Goal: Information Seeking & Learning: Learn about a topic

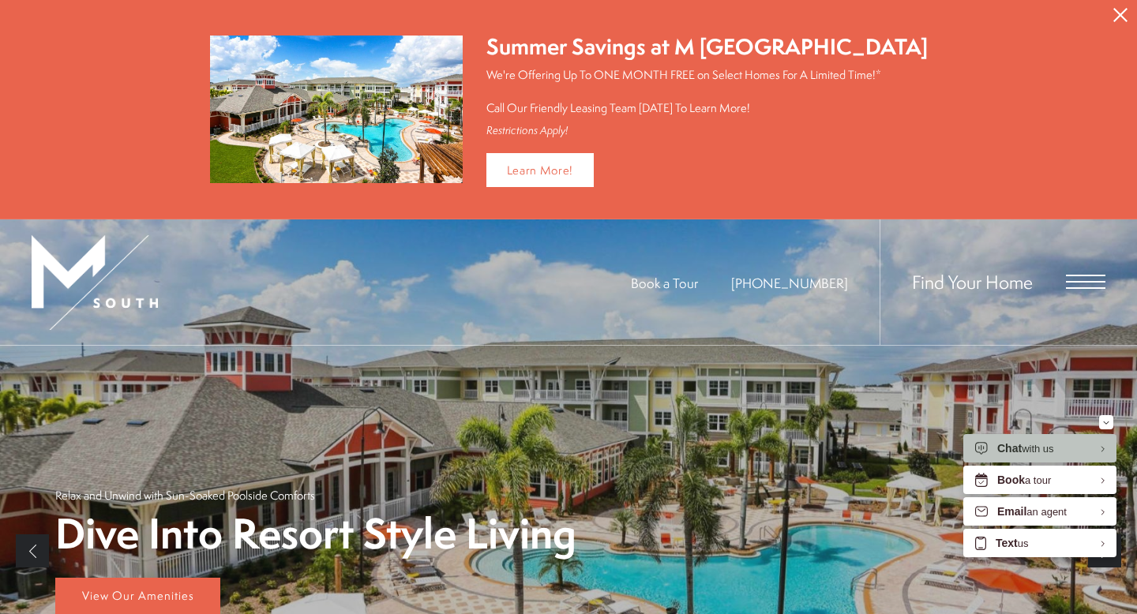
click at [1120, 13] on icon "Close Alert" at bounding box center [1120, 15] width 14 height 14
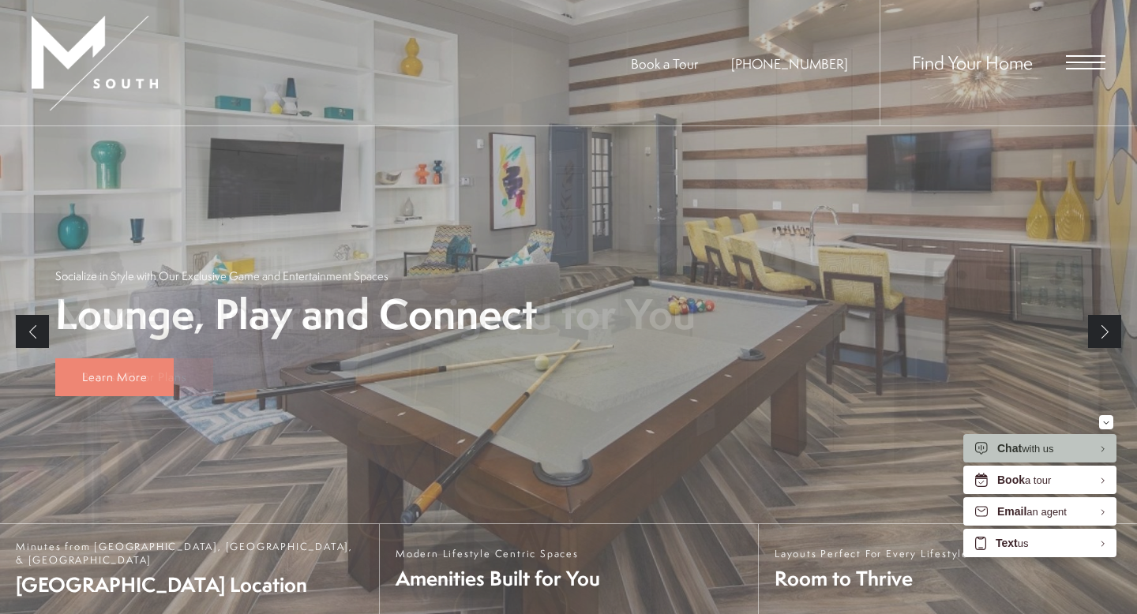
click at [1088, 58] on span "Open Menu" at bounding box center [1085, 62] width 39 height 14
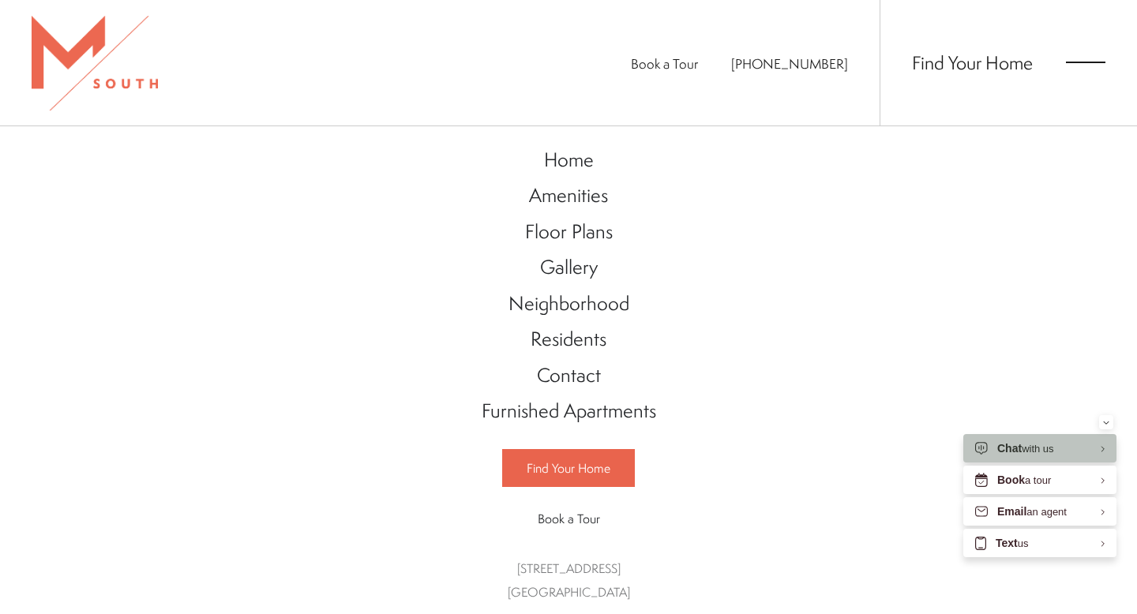
scroll to position [1, 0]
click at [564, 339] on span "Residents" at bounding box center [569, 337] width 76 height 27
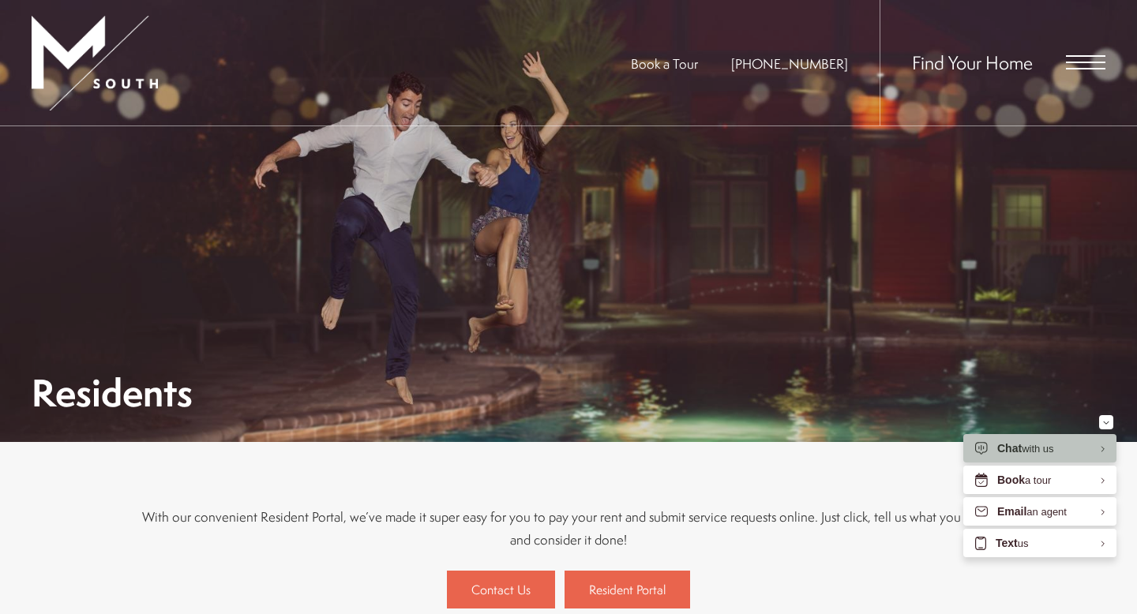
click at [1091, 66] on span "Open Menu" at bounding box center [1085, 62] width 39 height 14
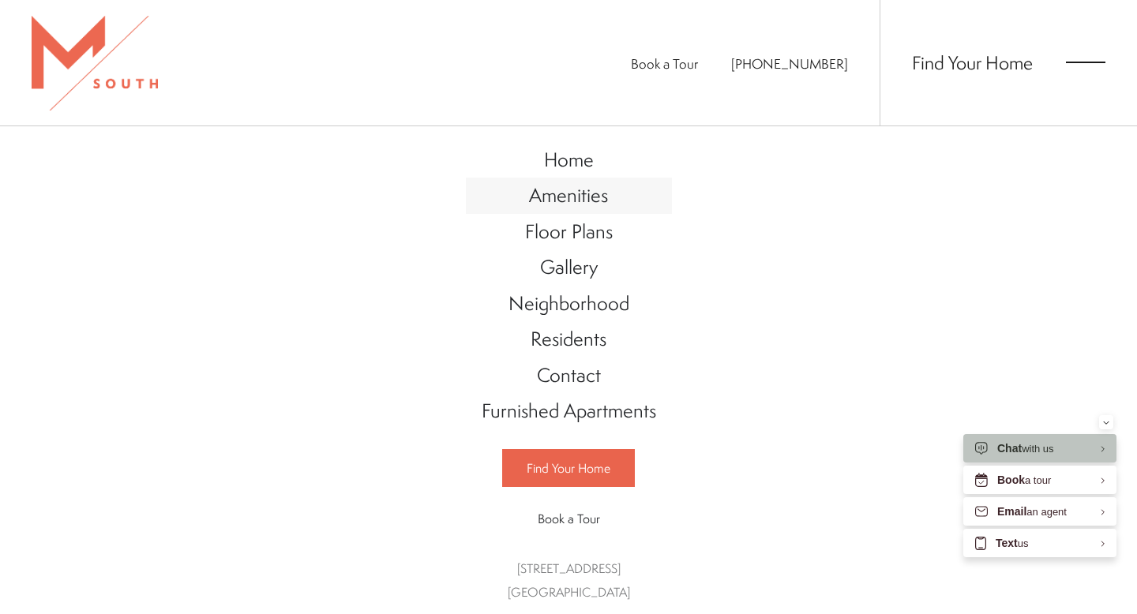
click at [559, 197] on span "Amenities" at bounding box center [568, 195] width 79 height 27
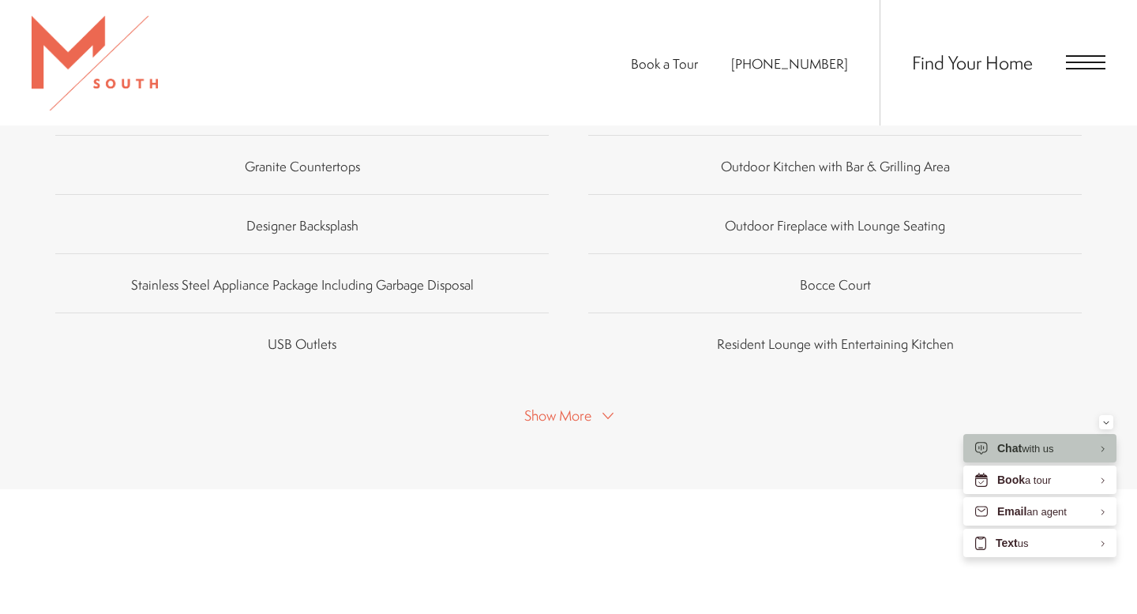
scroll to position [1085, 0]
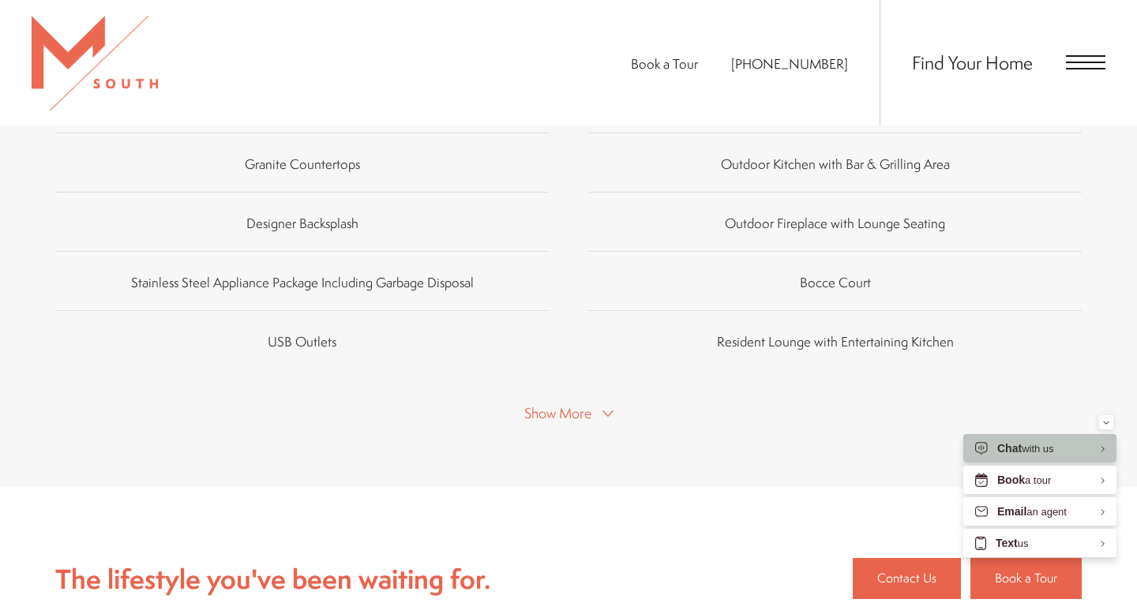
click at [610, 408] on icon at bounding box center [607, 413] width 11 height 11
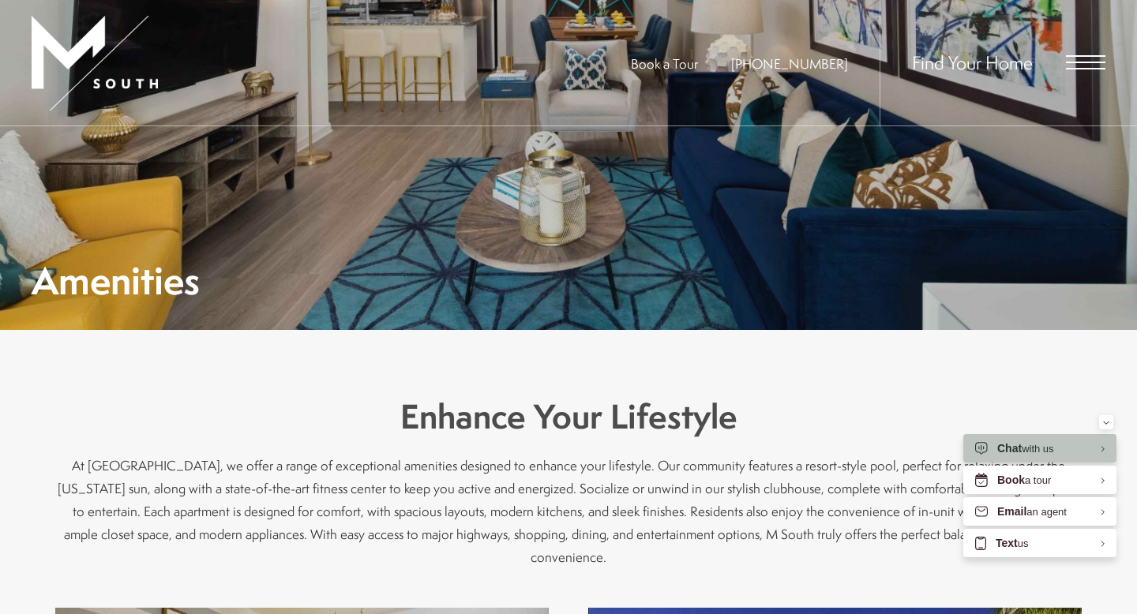
scroll to position [0, 0]
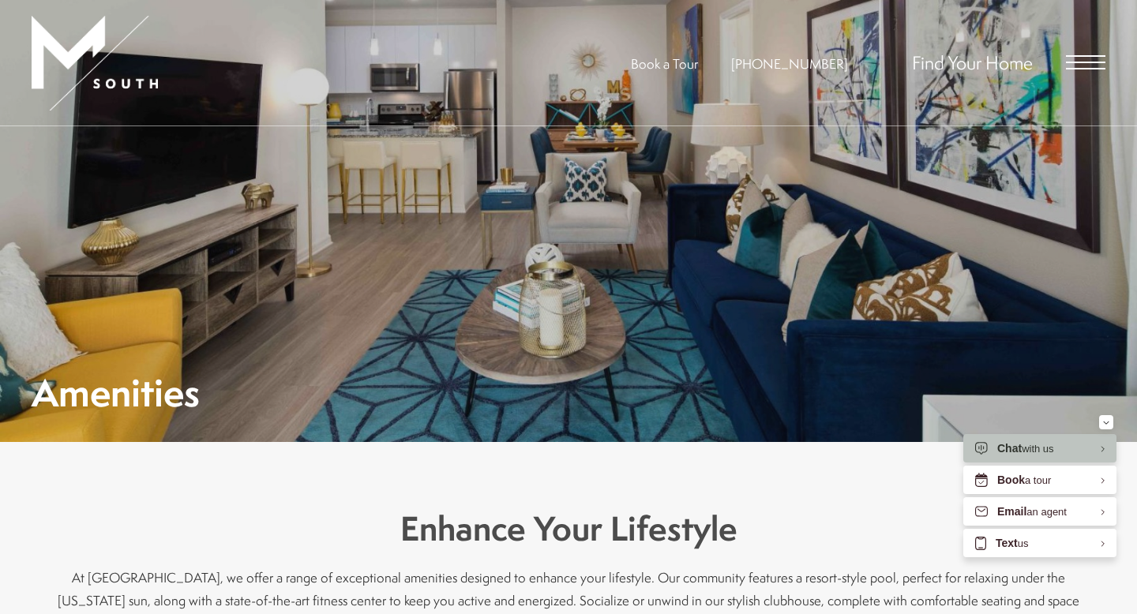
click at [1074, 67] on span "Open Menu" at bounding box center [1085, 62] width 39 height 14
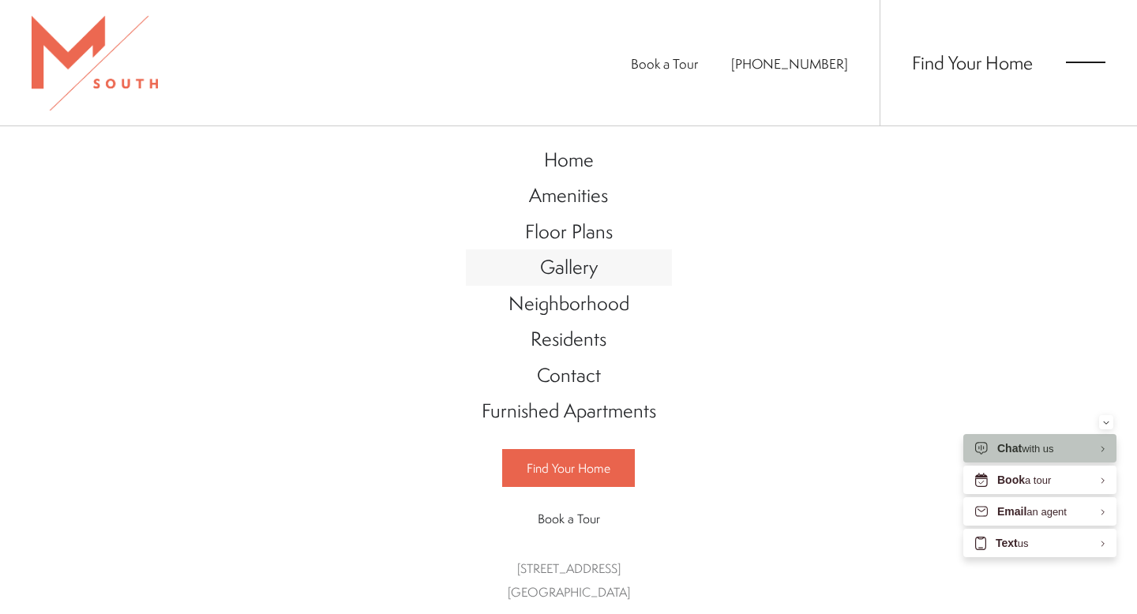
click at [582, 270] on span "Gallery" at bounding box center [569, 266] width 58 height 27
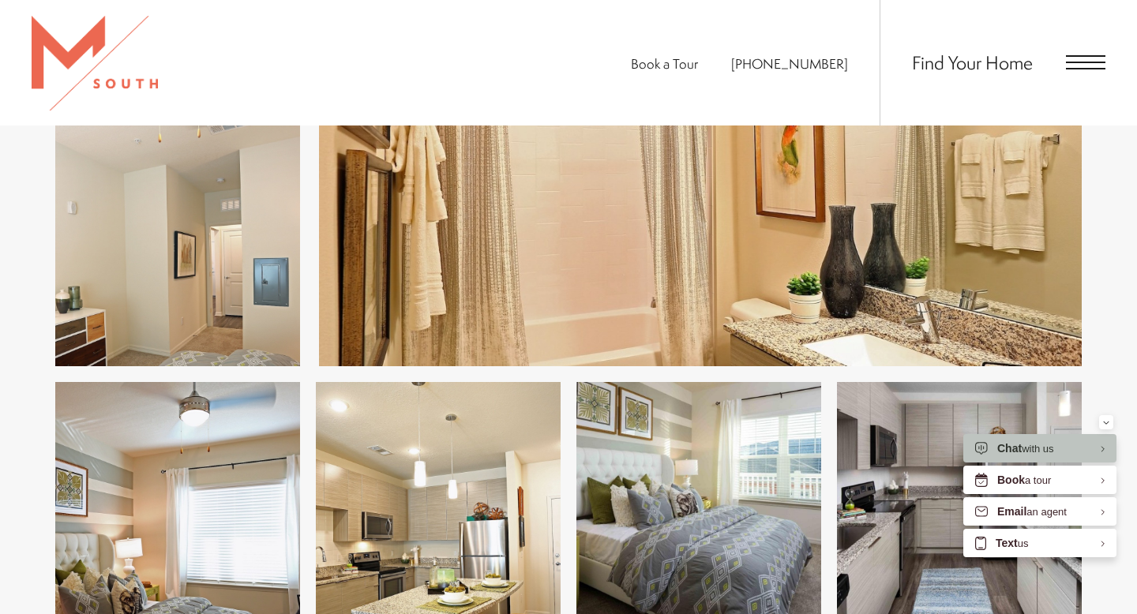
scroll to position [1654, 0]
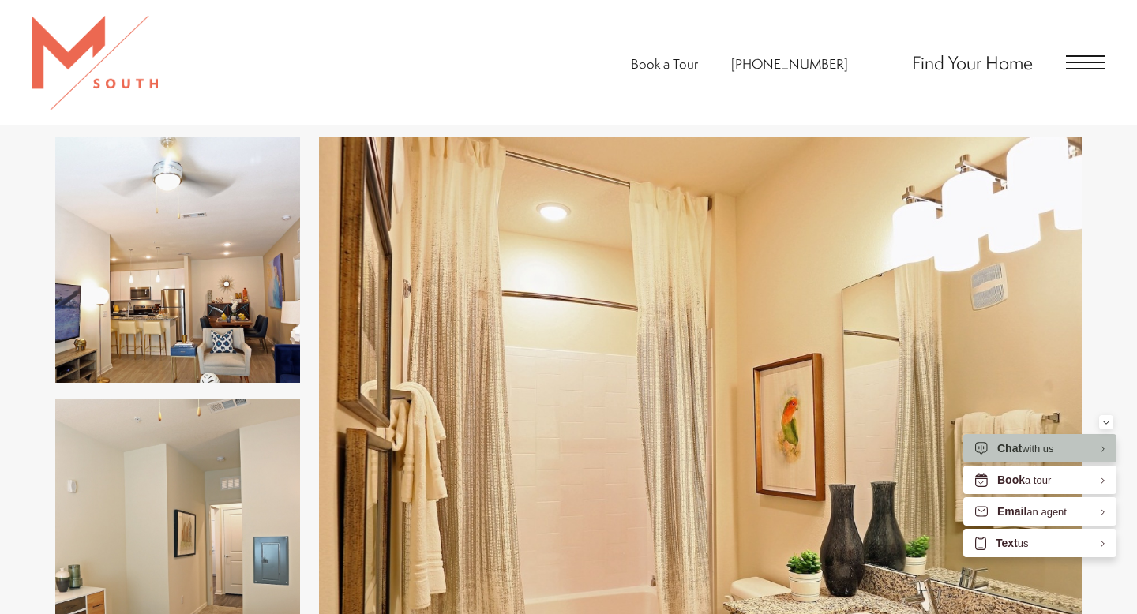
click at [1090, 59] on span "Open Menu" at bounding box center [1085, 62] width 39 height 14
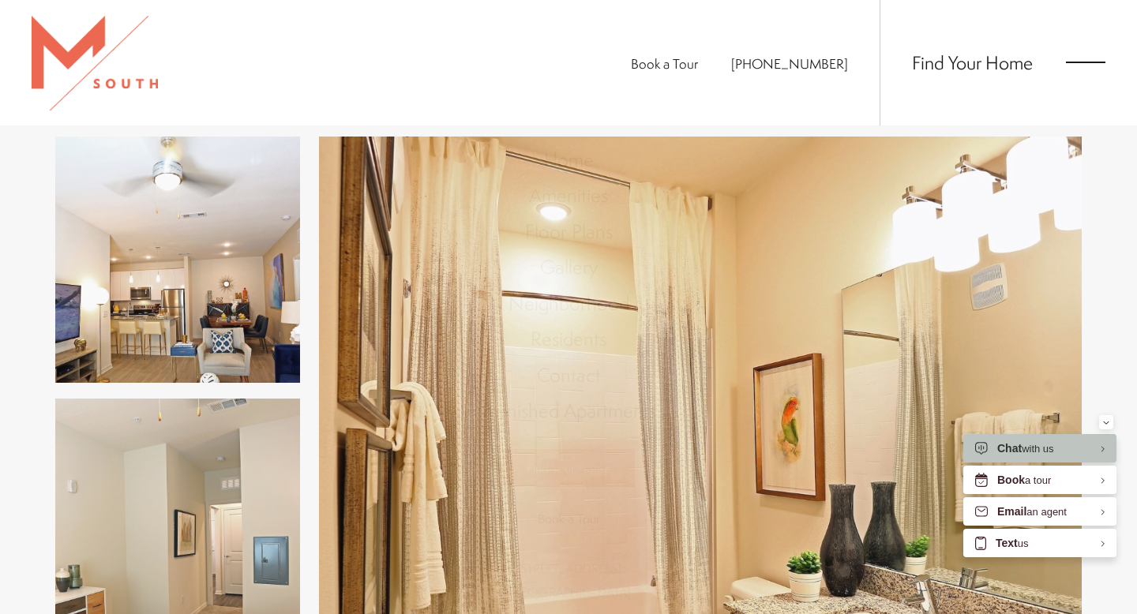
scroll to position [0, 0]
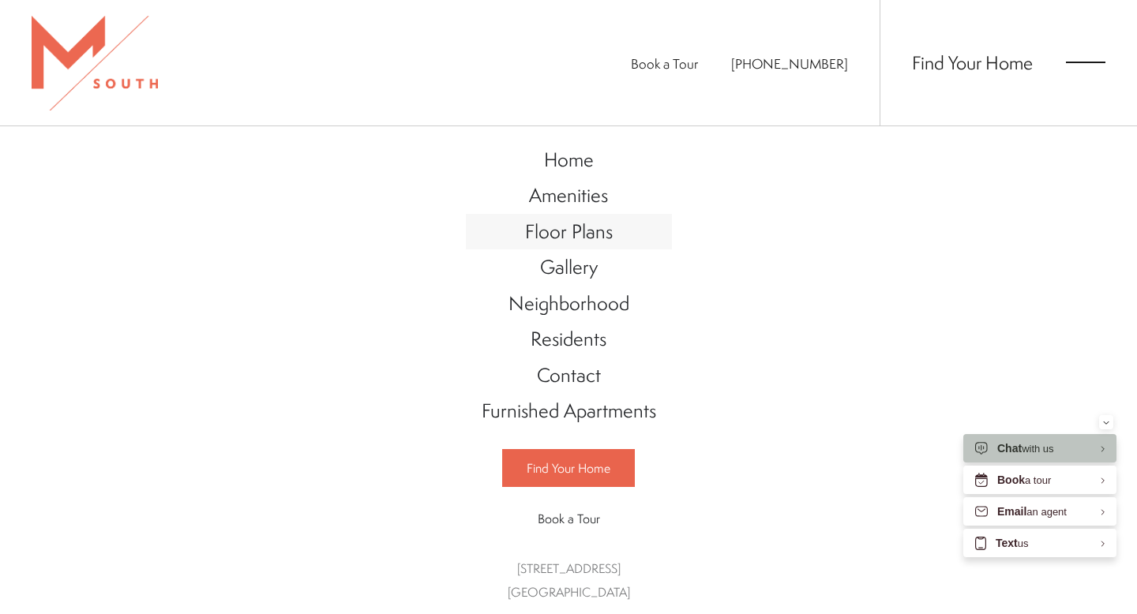
click at [592, 227] on span "Floor Plans" at bounding box center [569, 231] width 88 height 27
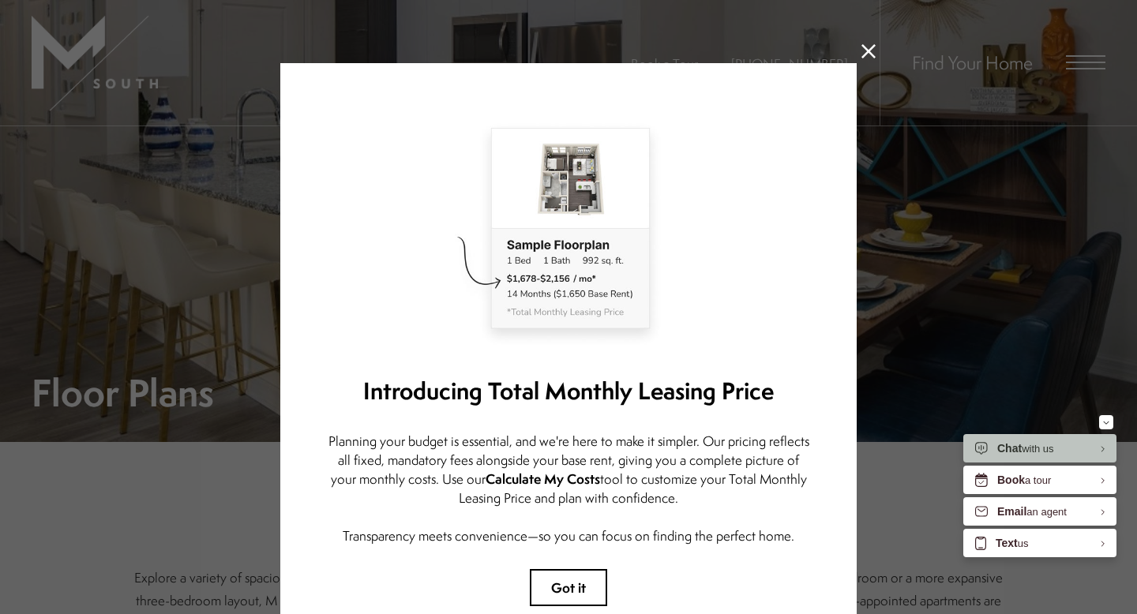
click at [869, 47] on icon at bounding box center [868, 51] width 14 height 14
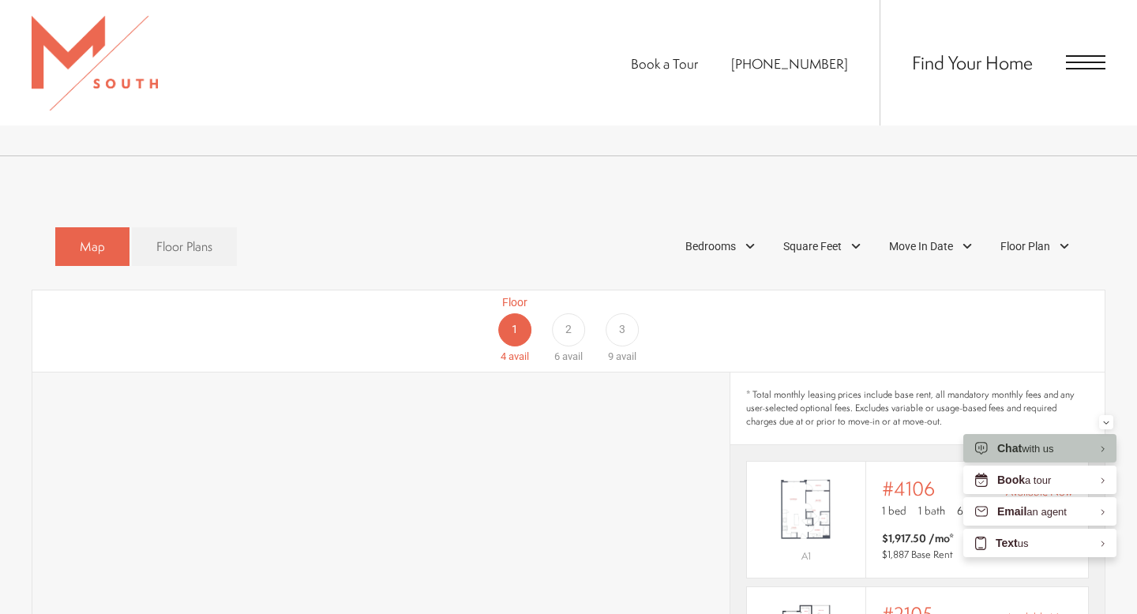
scroll to position [832, 0]
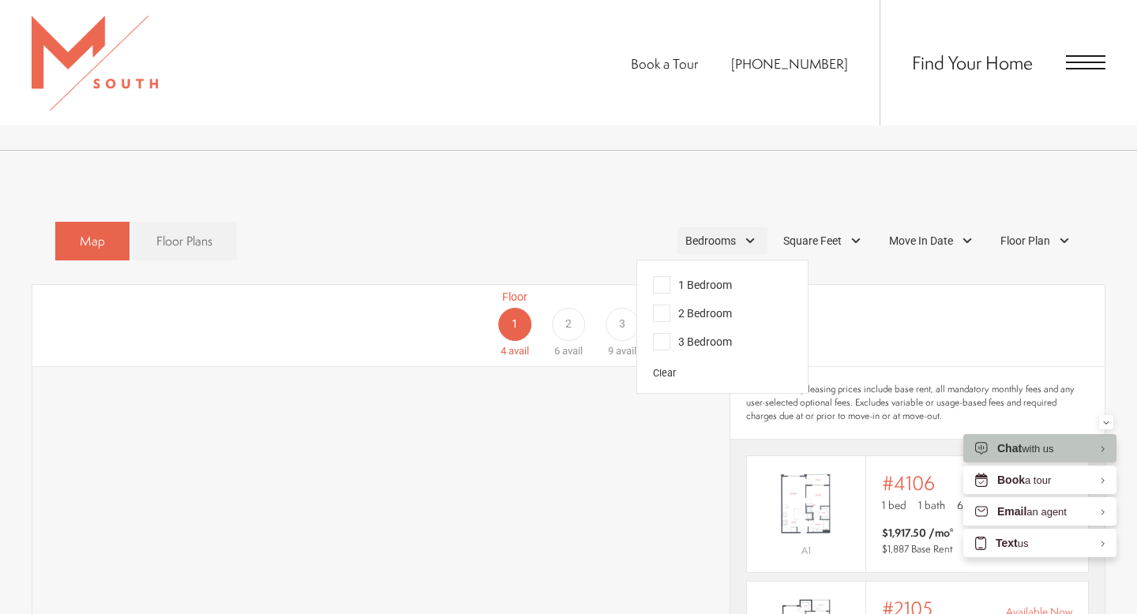
click at [726, 233] on span "Bedrooms" at bounding box center [710, 241] width 51 height 17
click at [666, 305] on span "2 Bedroom" at bounding box center [692, 313] width 79 height 17
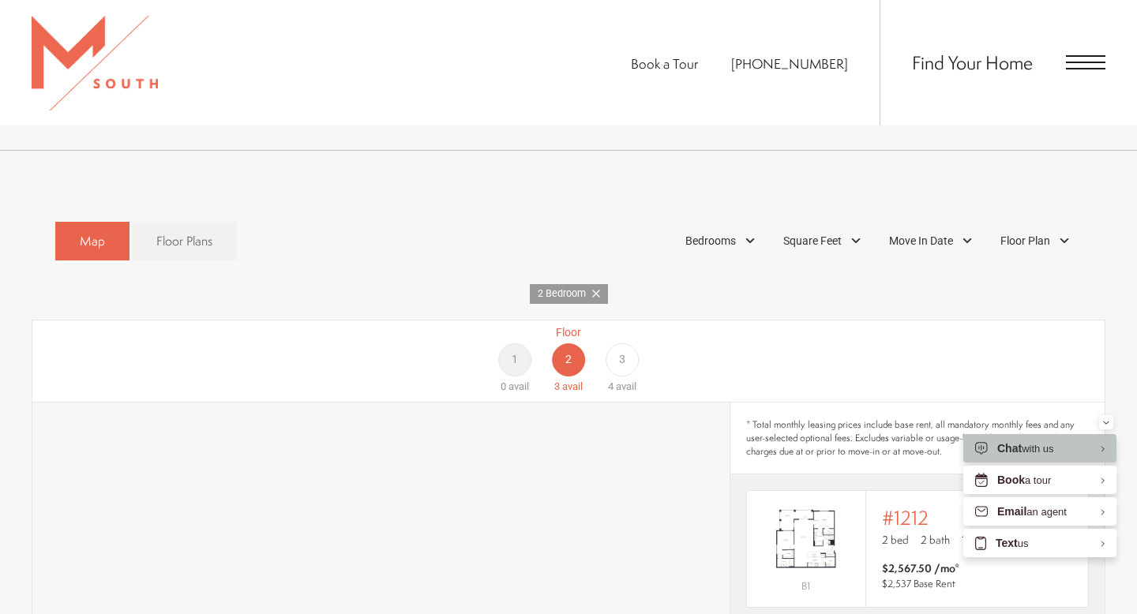
click at [866, 284] on div "2 Bedroom" at bounding box center [569, 294] width 1074 height 20
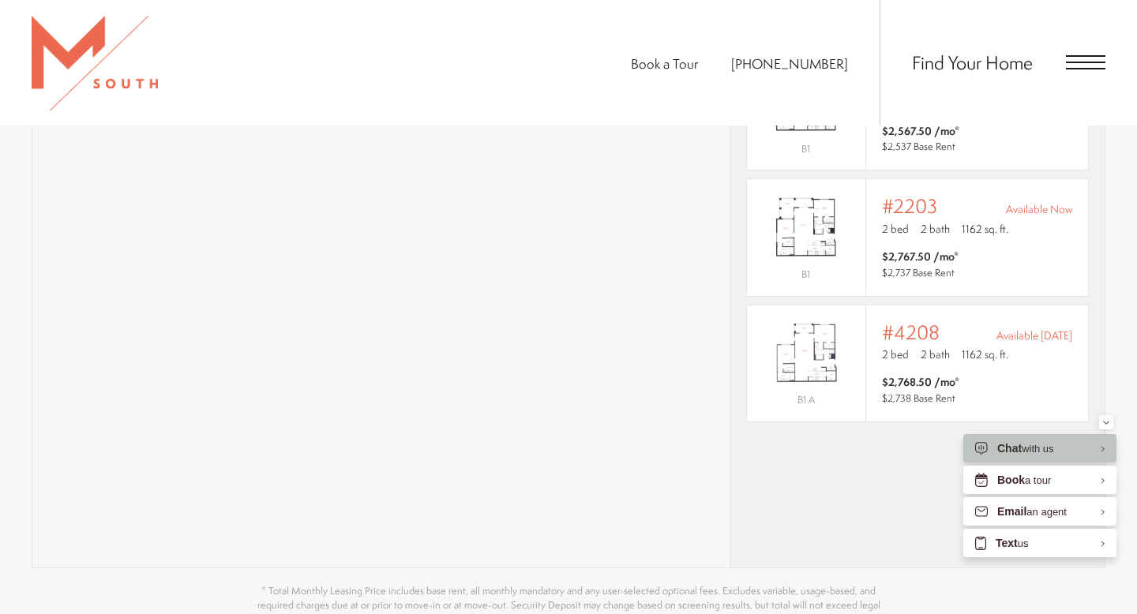
scroll to position [1269, 0]
click at [358, 76] on div "Book a Tour 813-570-8014 Find Your Home" at bounding box center [568, 63] width 1137 height 126
click at [796, 490] on div "* Total monthly leasing prices include base rent, all mandatory monthly fees an…" at bounding box center [917, 267] width 374 height 602
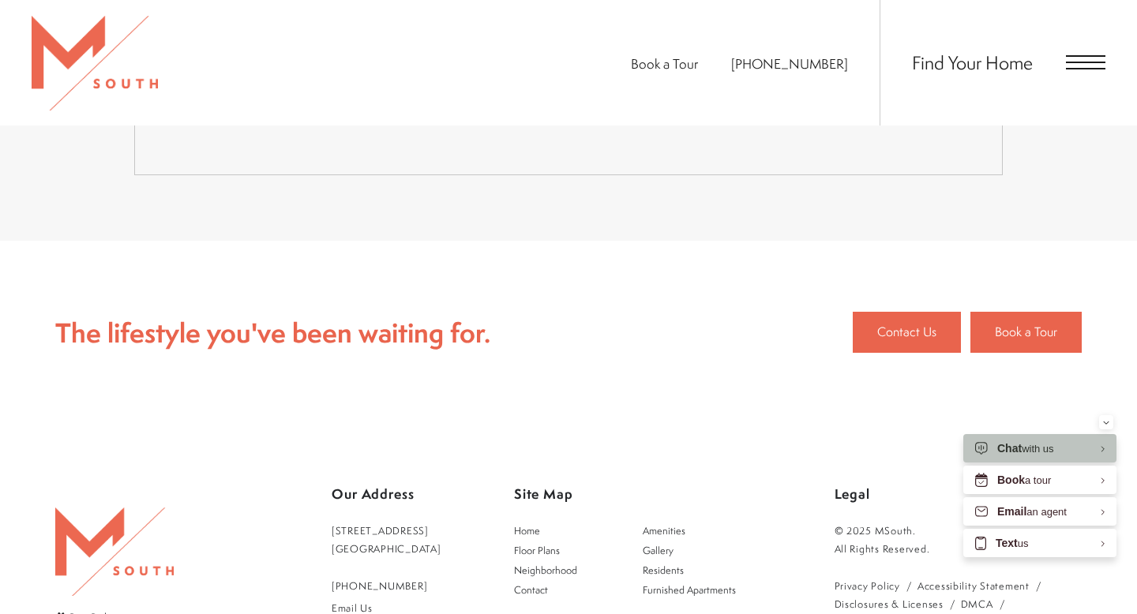
scroll to position [3181, 0]
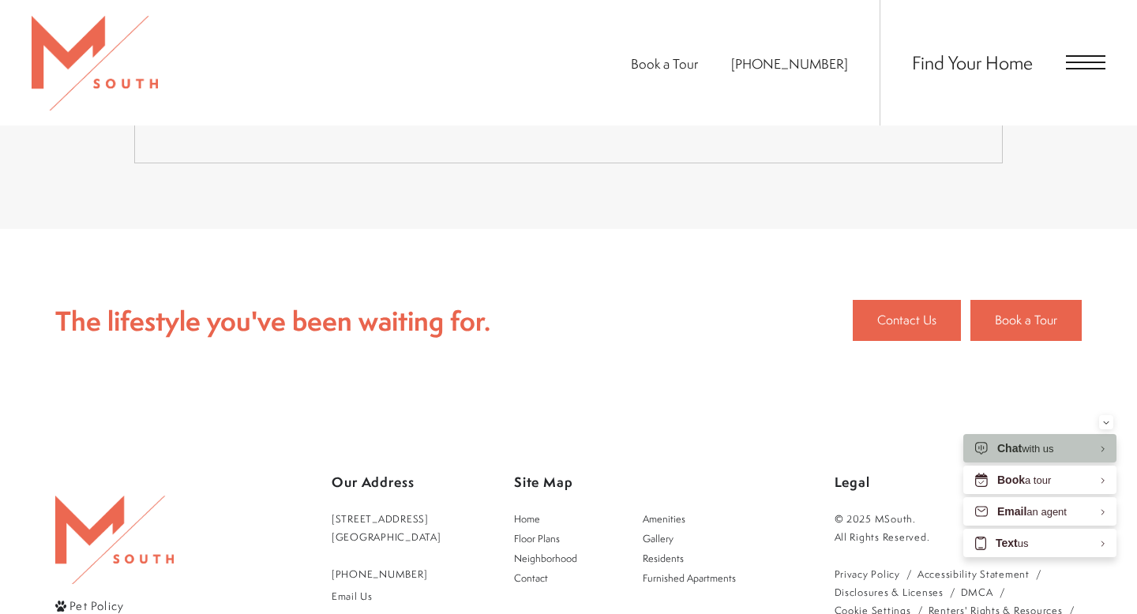
click at [438, 56] on div "Book a Tour 813-570-8014 Find Your Home" at bounding box center [568, 63] width 1137 height 126
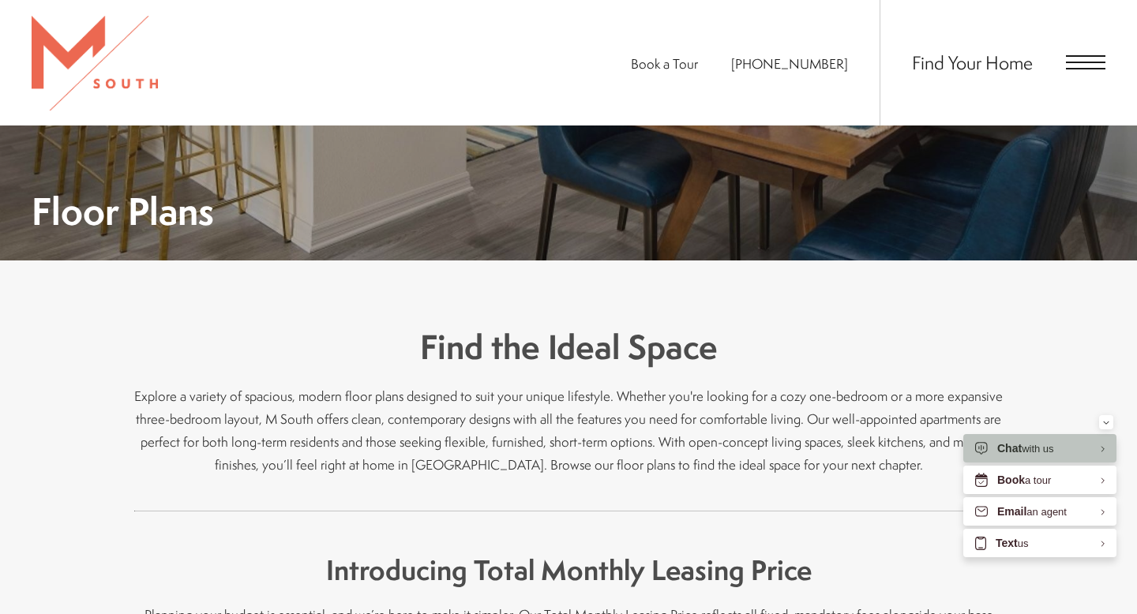
scroll to position [0, 0]
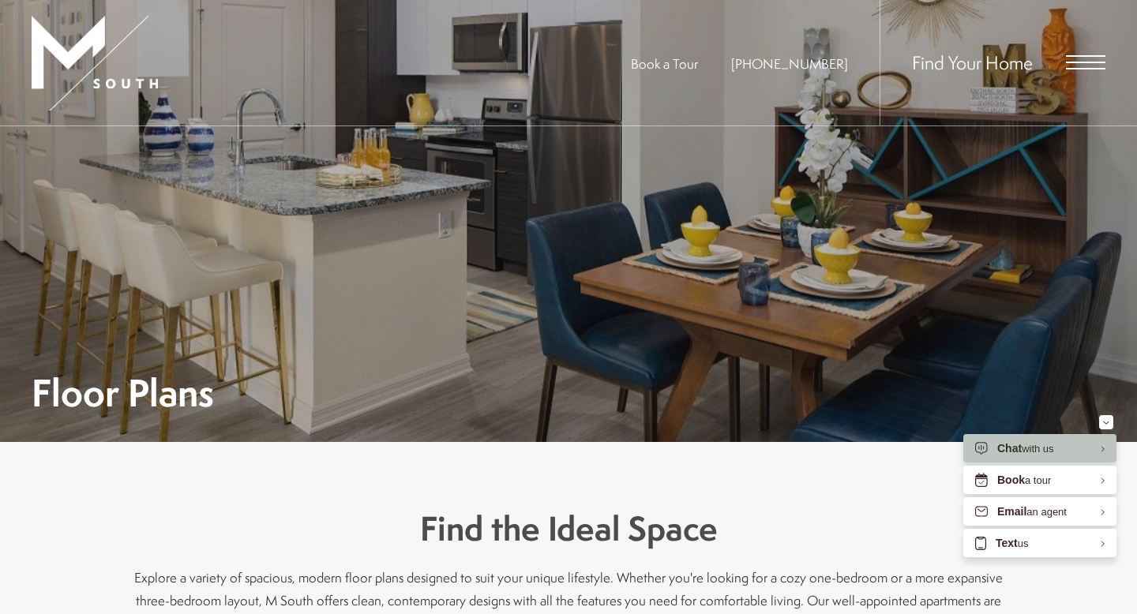
click at [1078, 59] on span "Open Menu" at bounding box center [1085, 62] width 39 height 14
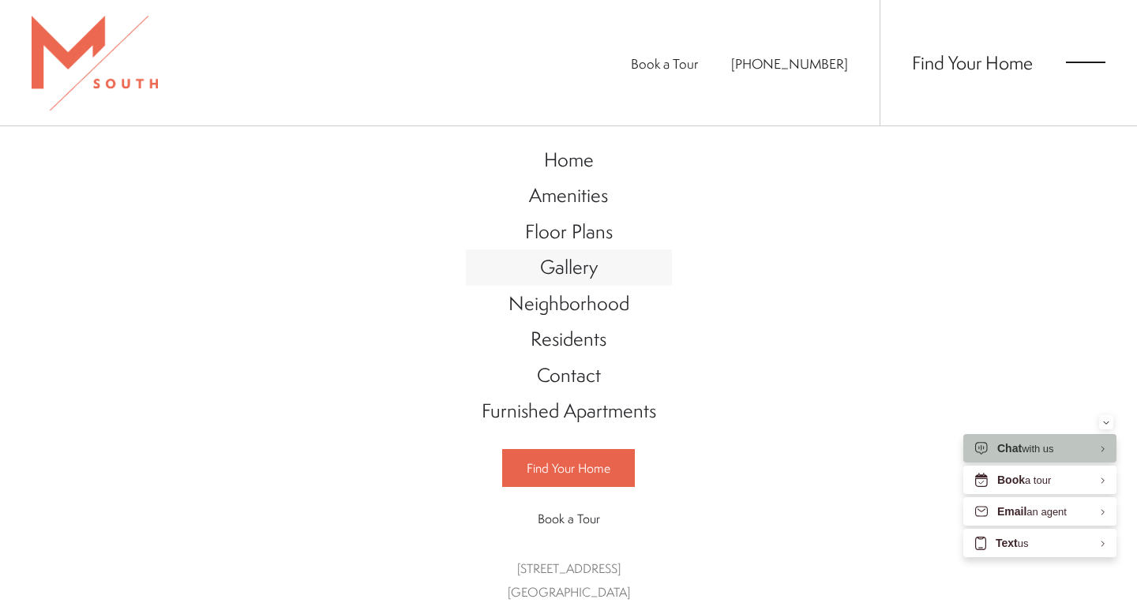
click at [579, 268] on span "Gallery" at bounding box center [569, 266] width 58 height 27
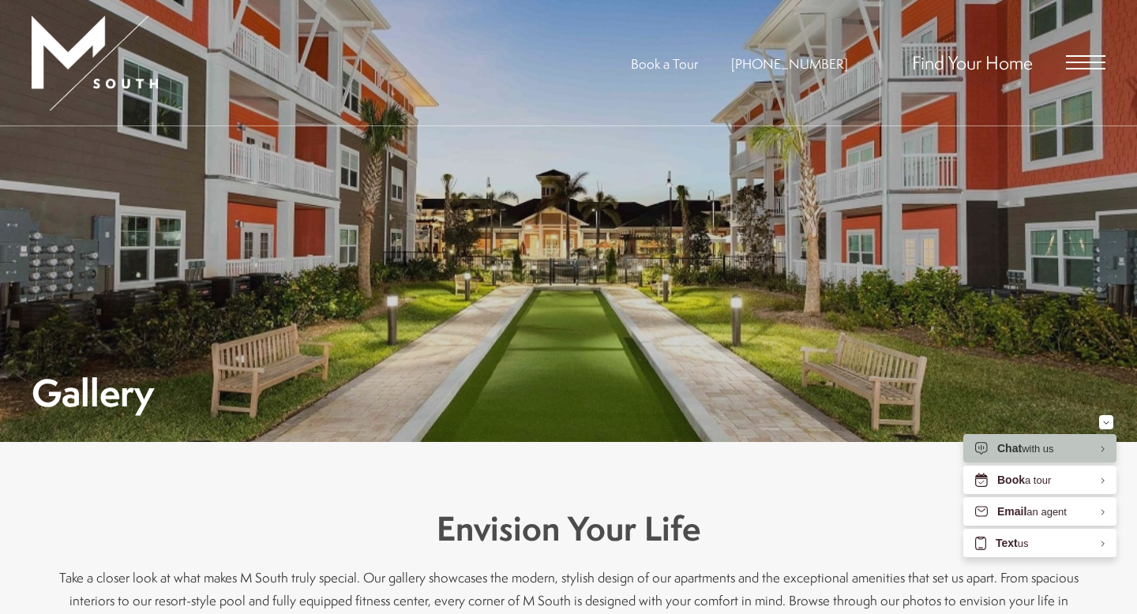
click at [819, 239] on div "Gallery" at bounding box center [569, 283] width 1074 height 253
click at [1075, 57] on span "Open Menu" at bounding box center [1085, 62] width 39 height 14
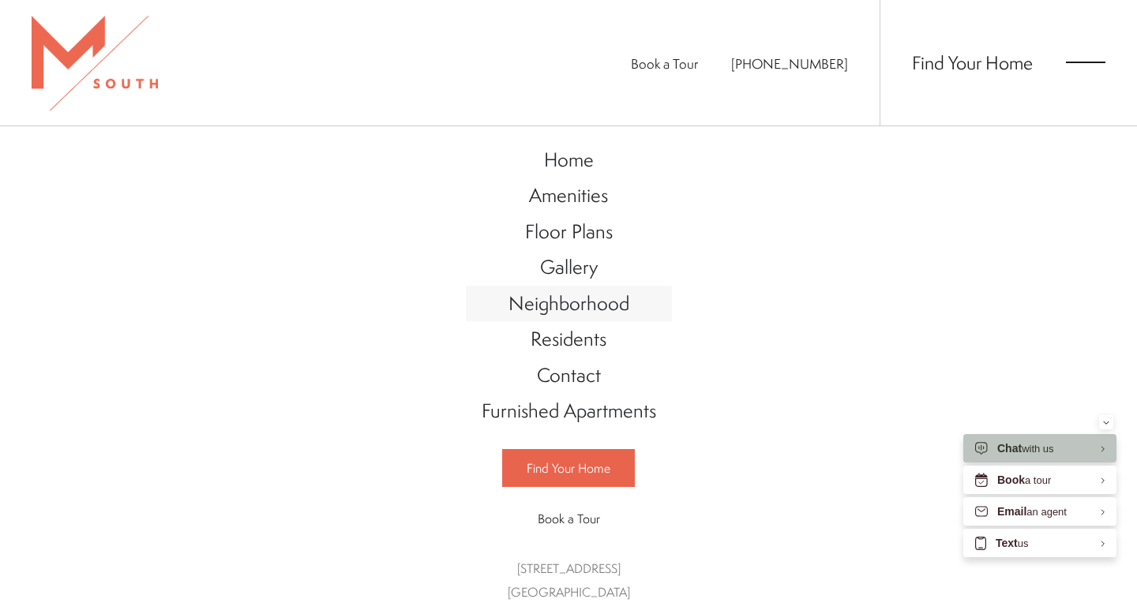
click at [609, 305] on span "Neighborhood" at bounding box center [568, 303] width 121 height 27
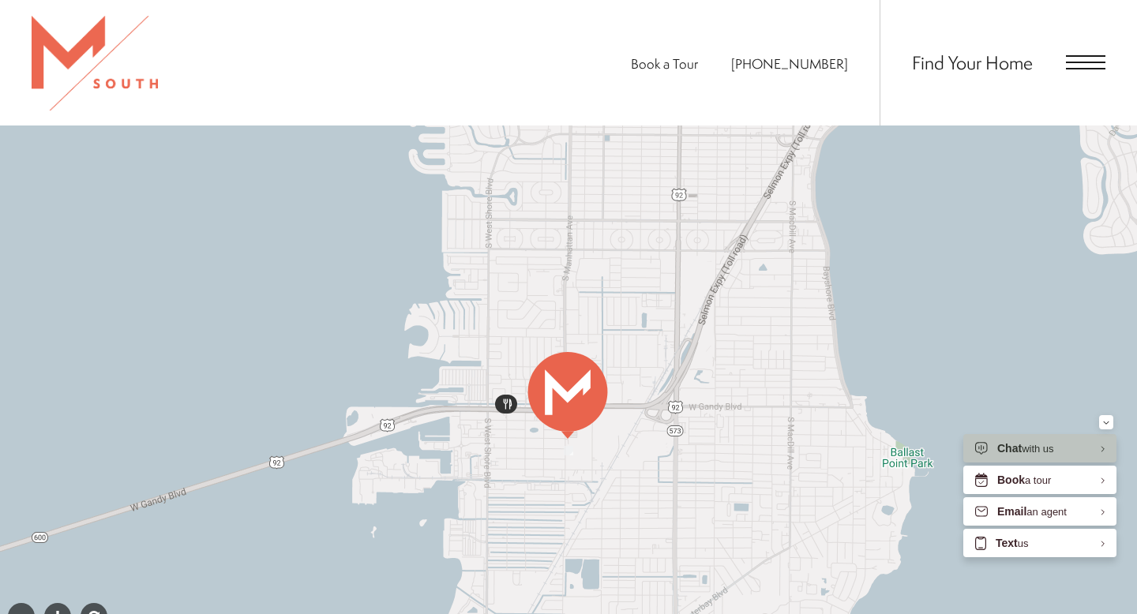
scroll to position [656, 0]
click at [823, 362] on div at bounding box center [568, 387] width 1137 height 553
click at [672, 452] on div at bounding box center [568, 387] width 1137 height 553
click at [24, 605] on div at bounding box center [21, 618] width 27 height 27
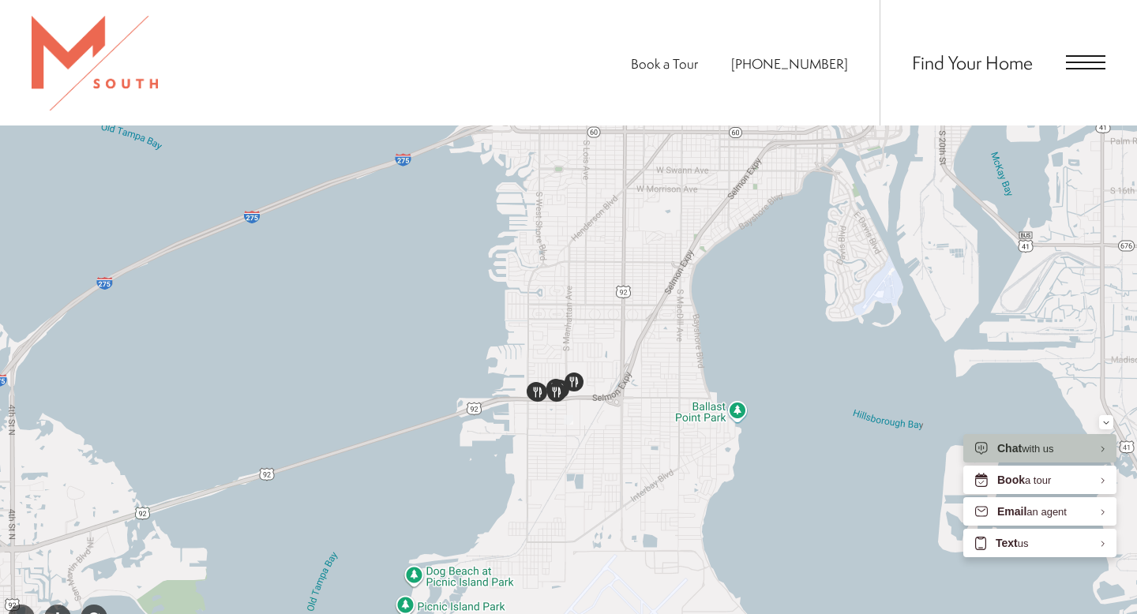
click at [24, 605] on div at bounding box center [21, 618] width 27 height 27
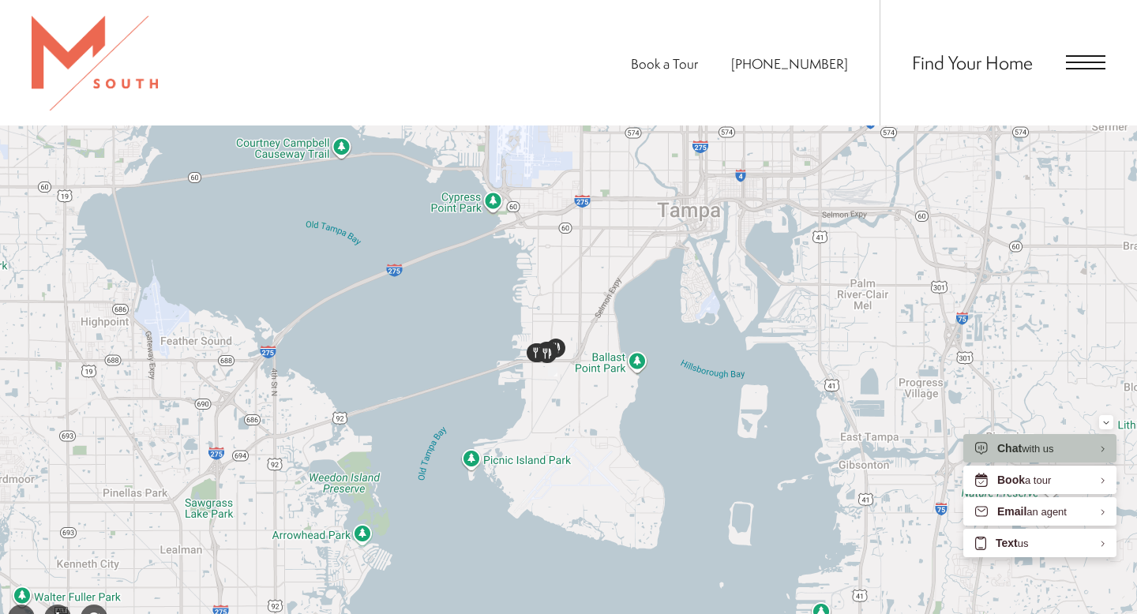
drag, startPoint x: 595, startPoint y: 448, endPoint x: 579, endPoint y: 413, distance: 38.2
click at [579, 413] on div at bounding box center [568, 387] width 1137 height 553
click at [555, 354] on div at bounding box center [568, 387] width 1137 height 553
click at [1093, 58] on span "Open Menu" at bounding box center [1085, 62] width 39 height 14
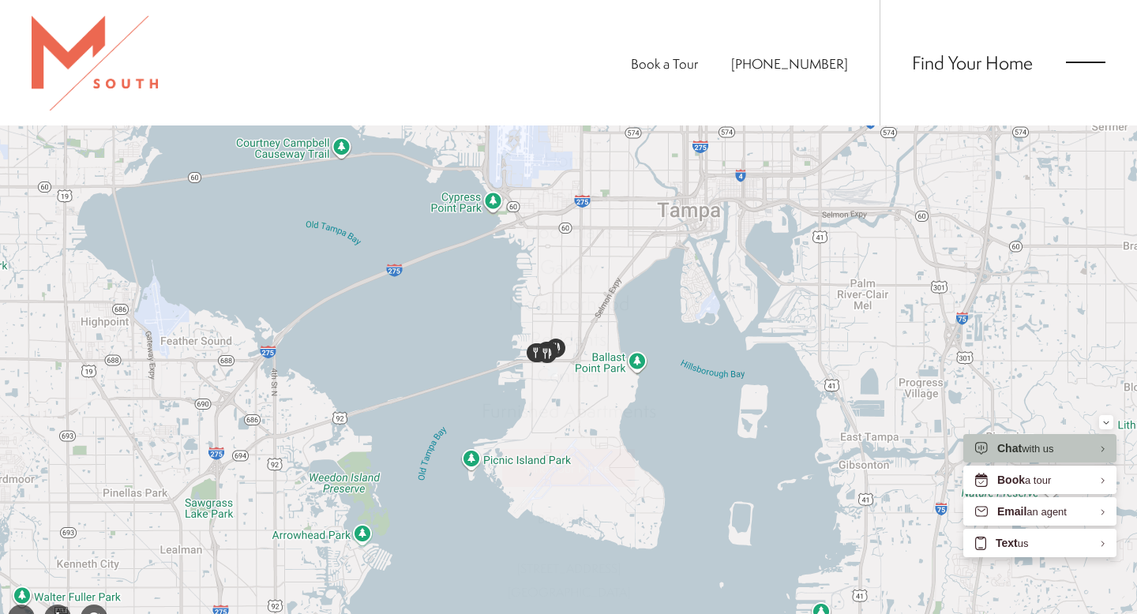
scroll to position [0, 0]
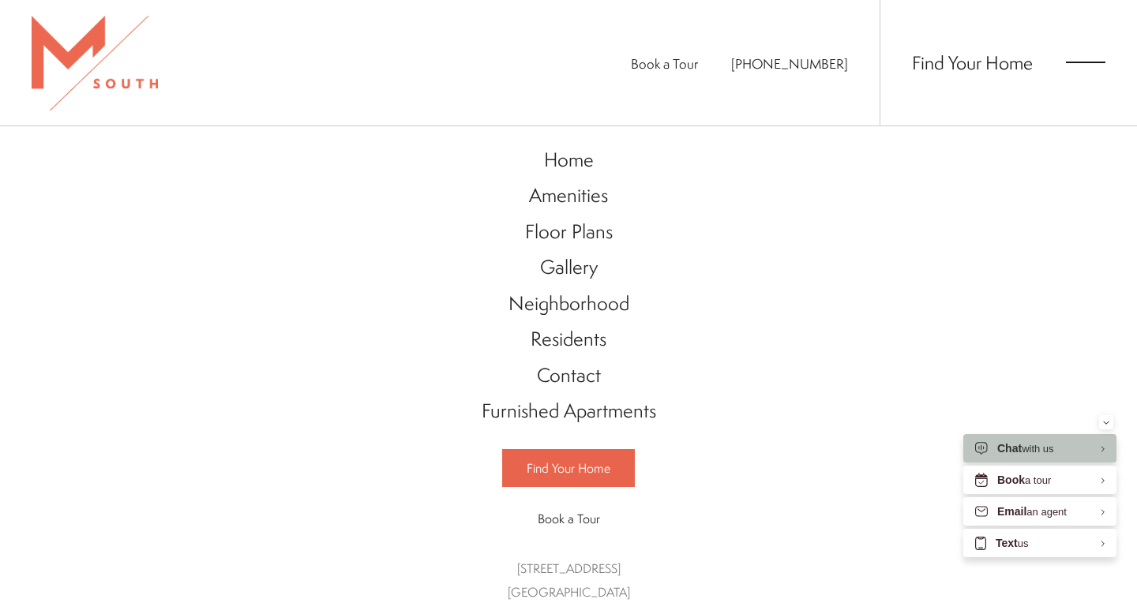
click at [874, 257] on div "Home Amenities Floor Plans Gallery Neighborhood Residents Contact" at bounding box center [568, 370] width 1137 height 488
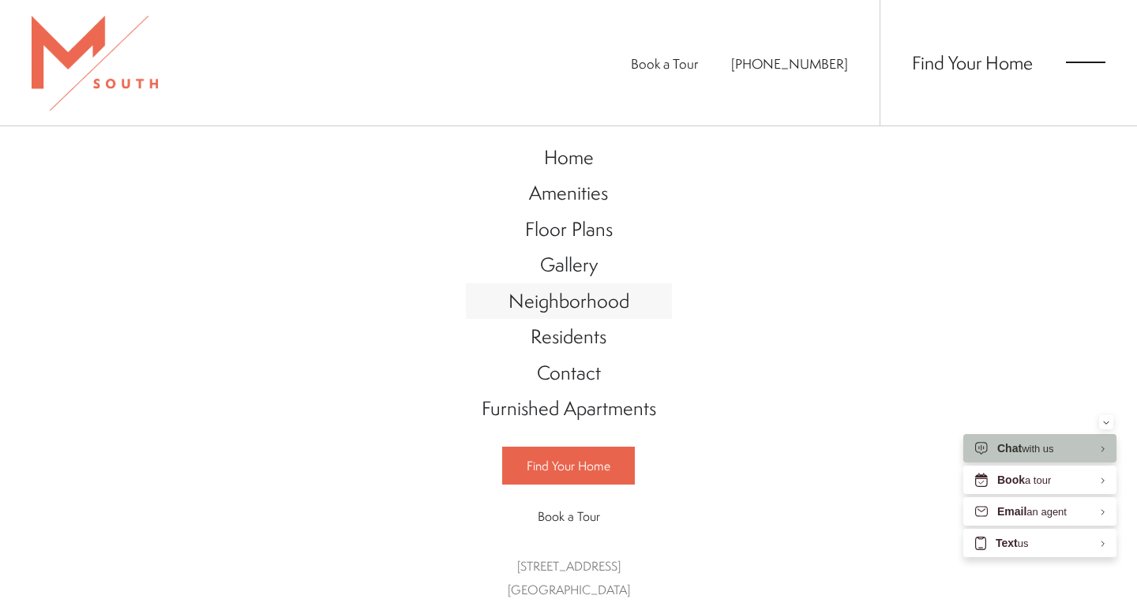
click at [592, 302] on span "Neighborhood" at bounding box center [568, 300] width 121 height 27
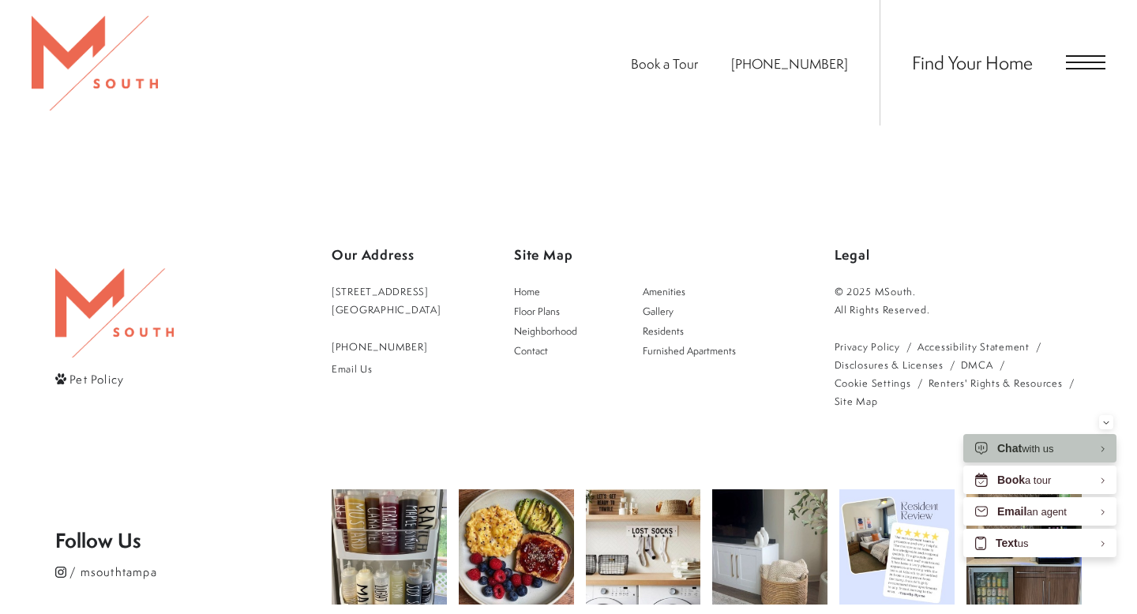
scroll to position [1565, 0]
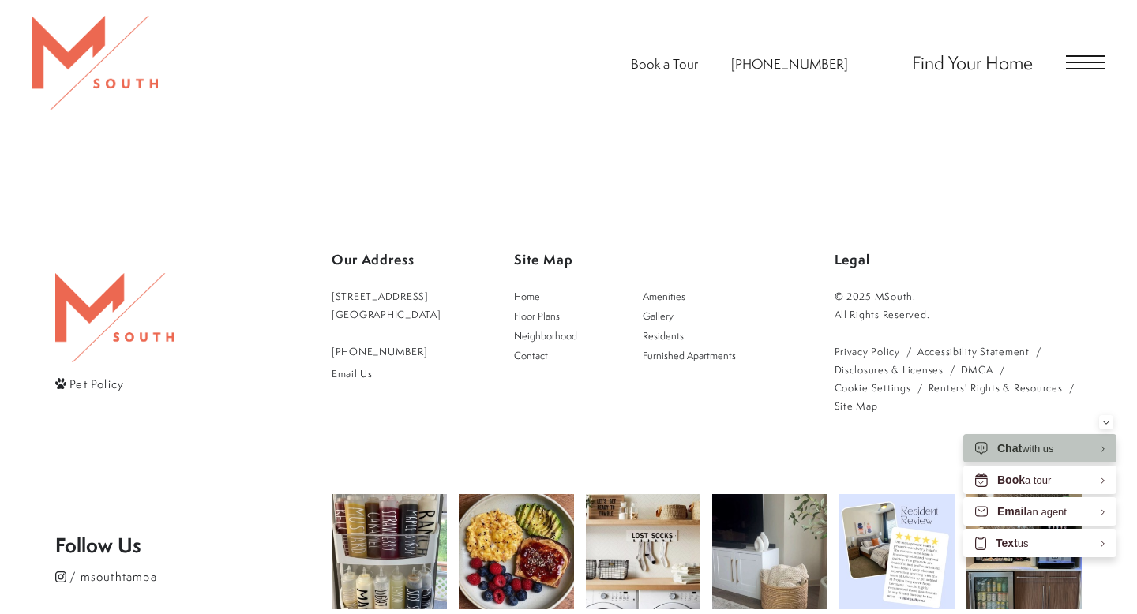
click at [1094, 58] on span "Open Menu" at bounding box center [1085, 62] width 39 height 14
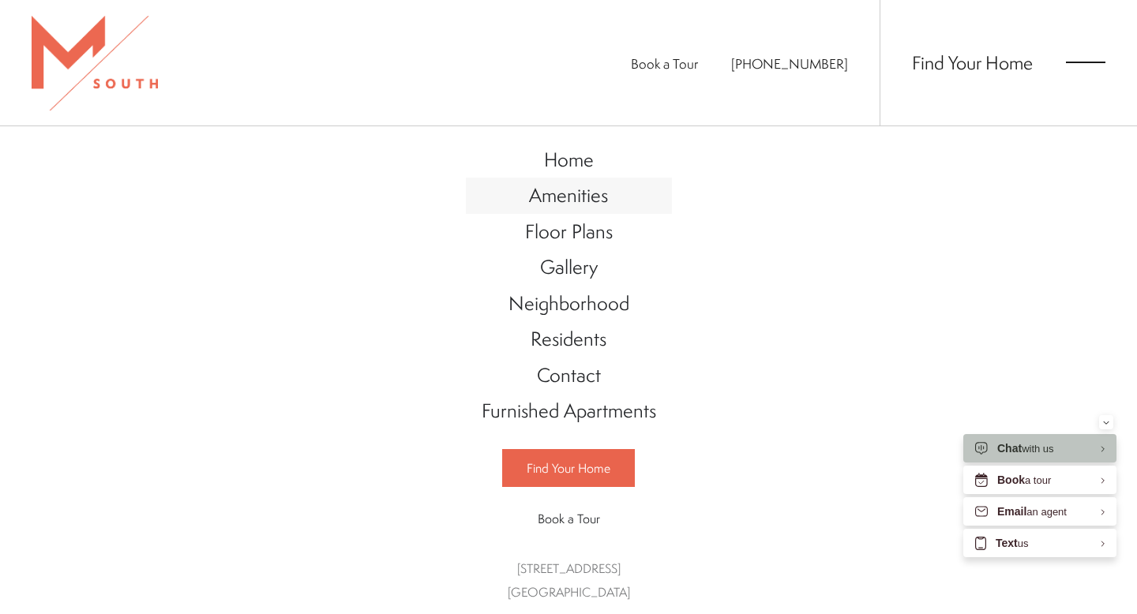
click at [587, 199] on span "Amenities" at bounding box center [568, 195] width 79 height 27
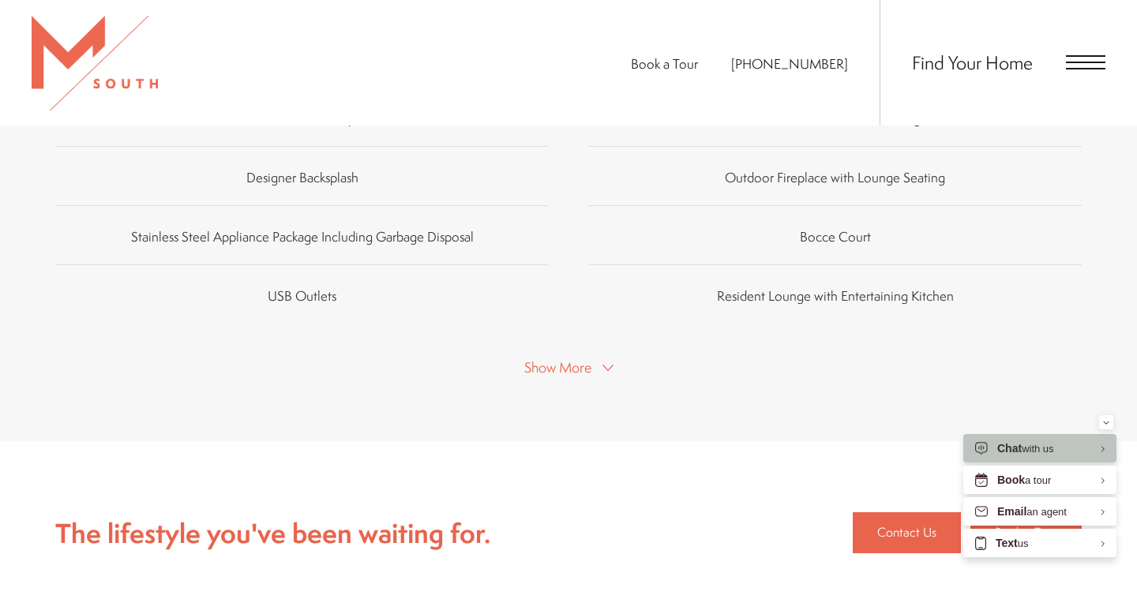
scroll to position [1229, 0]
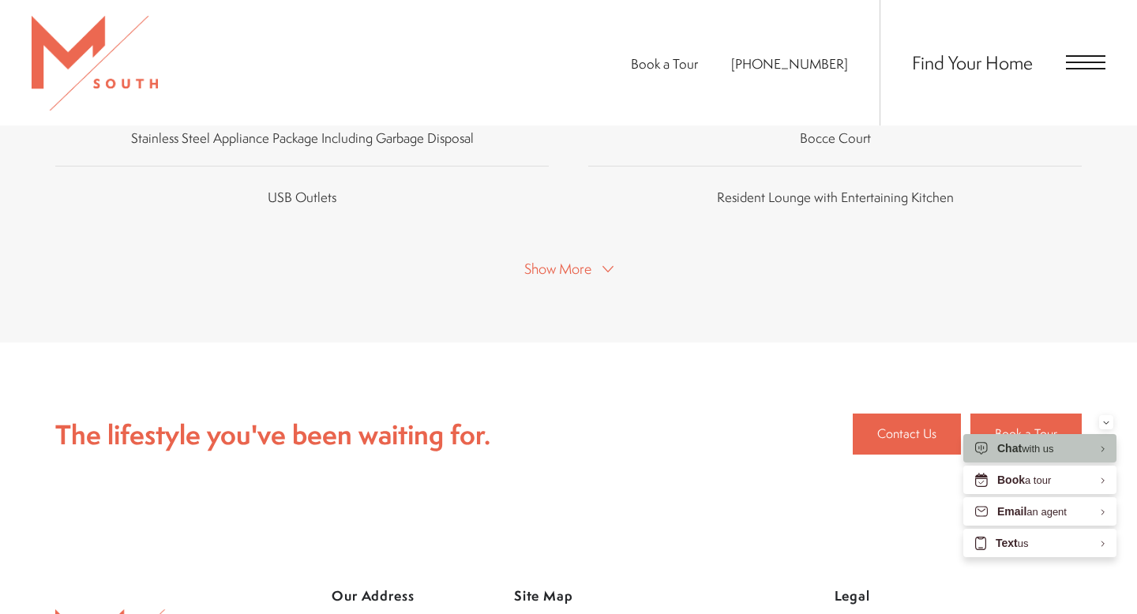
click at [601, 257] on button "Show More" at bounding box center [568, 268] width 99 height 23
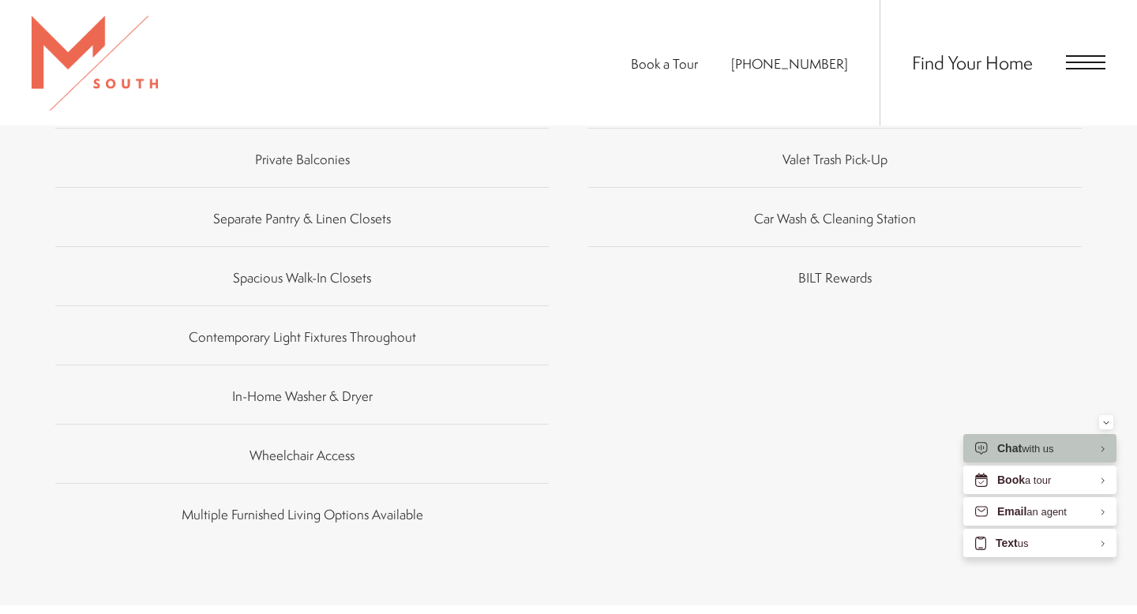
scroll to position [1740, 0]
click at [438, 489] on li "Multiple Furnished Living Options Available" at bounding box center [301, 513] width 493 height 59
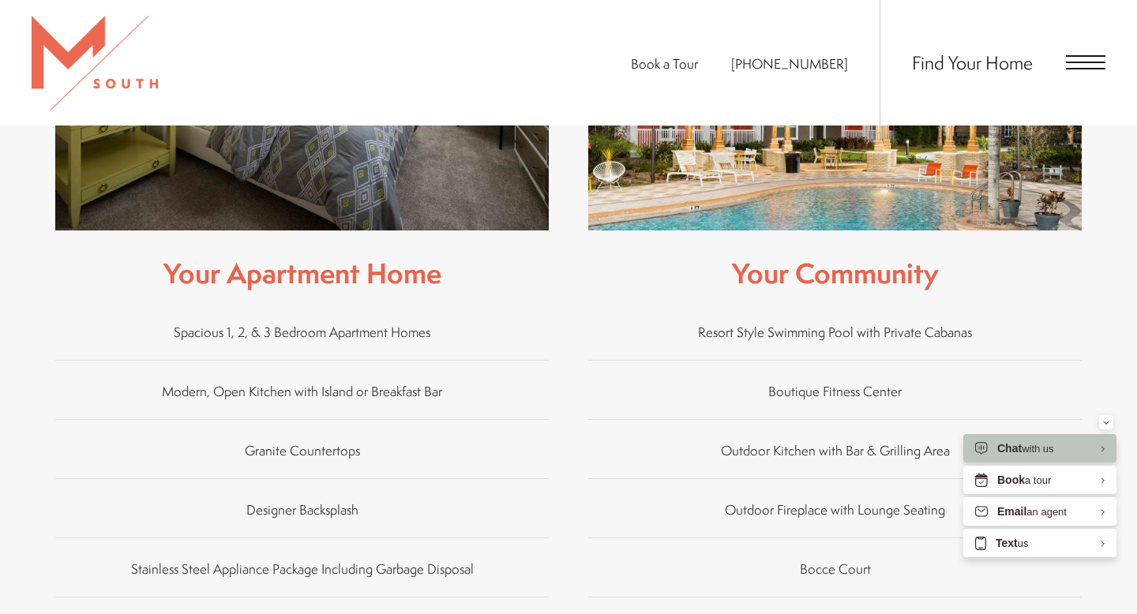
scroll to position [797, 0]
click at [809, 383] on span "Boutique Fitness Center" at bounding box center [834, 392] width 133 height 18
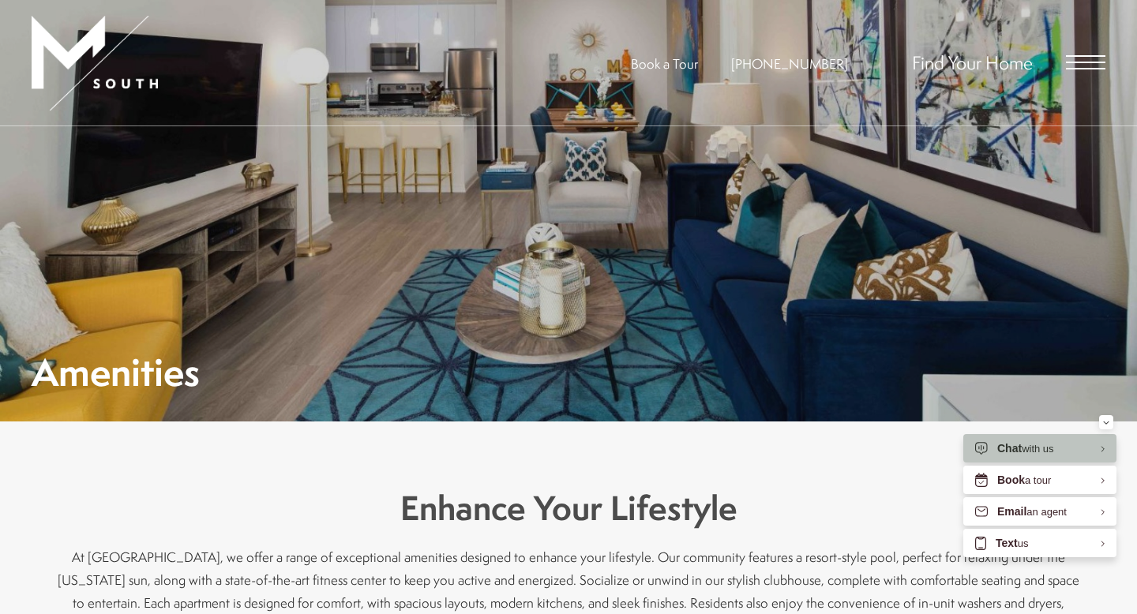
scroll to position [13, 0]
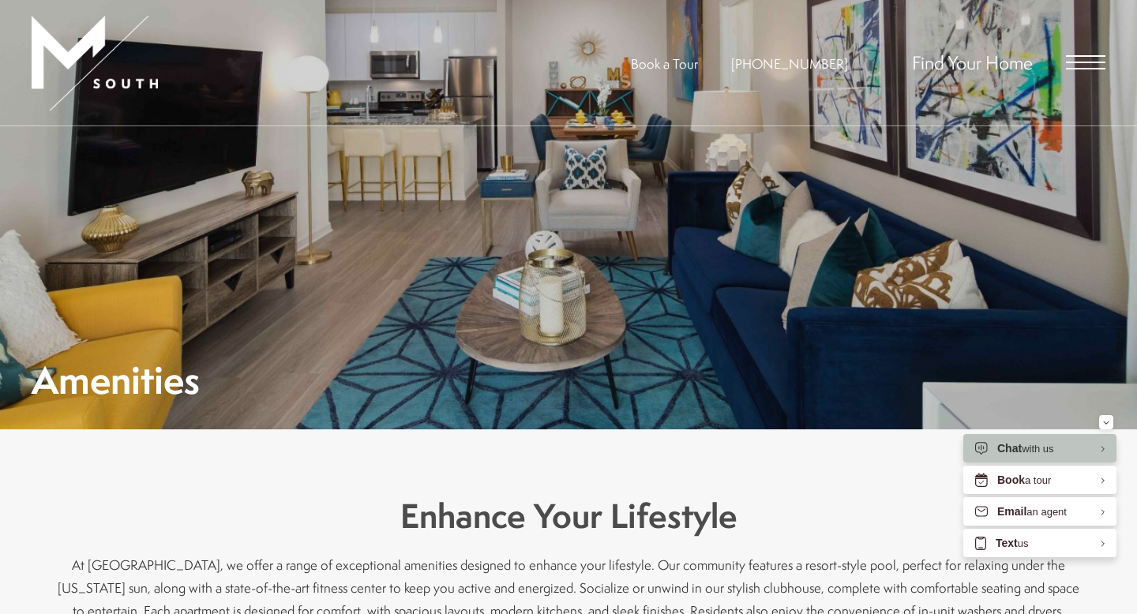
click at [1095, 63] on span "Open Menu" at bounding box center [1085, 62] width 39 height 14
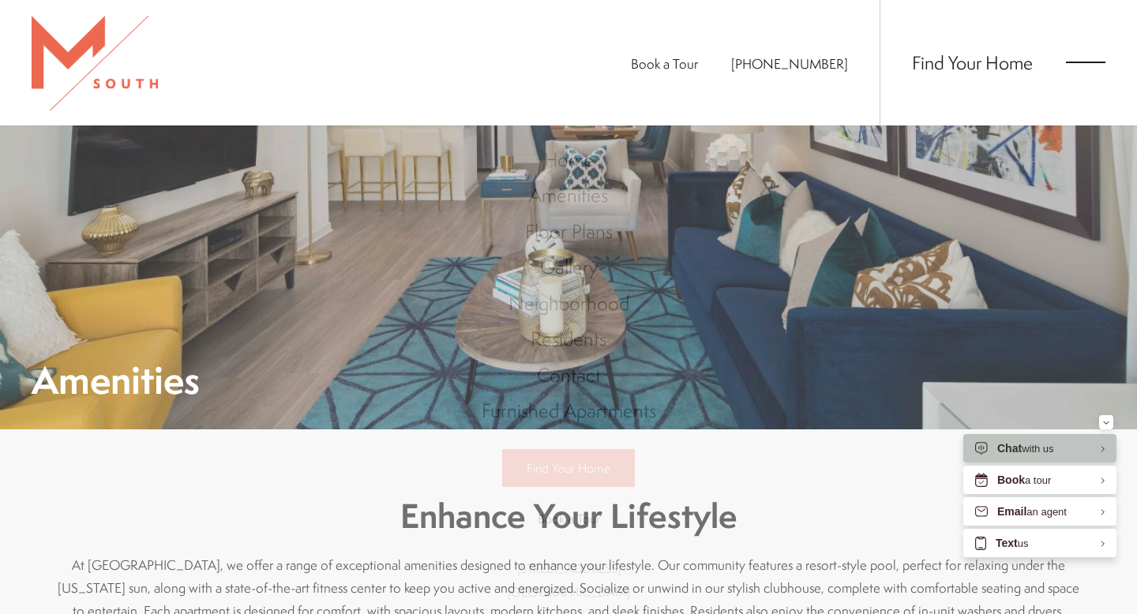
scroll to position [0, 0]
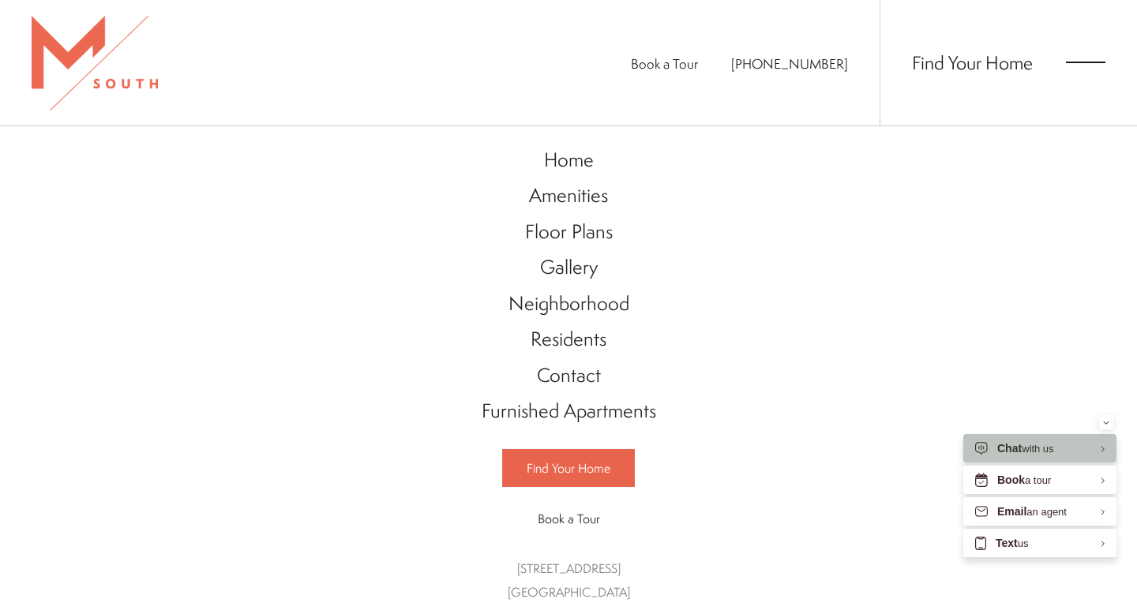
click at [713, 269] on div "Home Amenities Floor Plans Gallery Neighborhood Residents Contact" at bounding box center [568, 370] width 1137 height 488
click at [669, 255] on link "Gallery" at bounding box center [569, 267] width 206 height 36
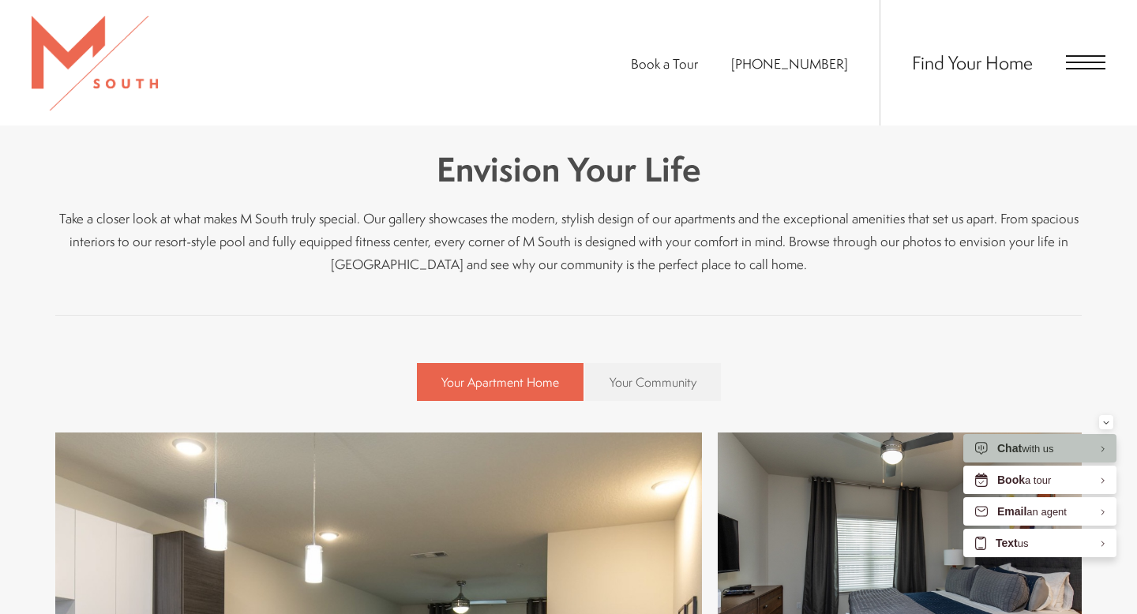
scroll to position [522, 0]
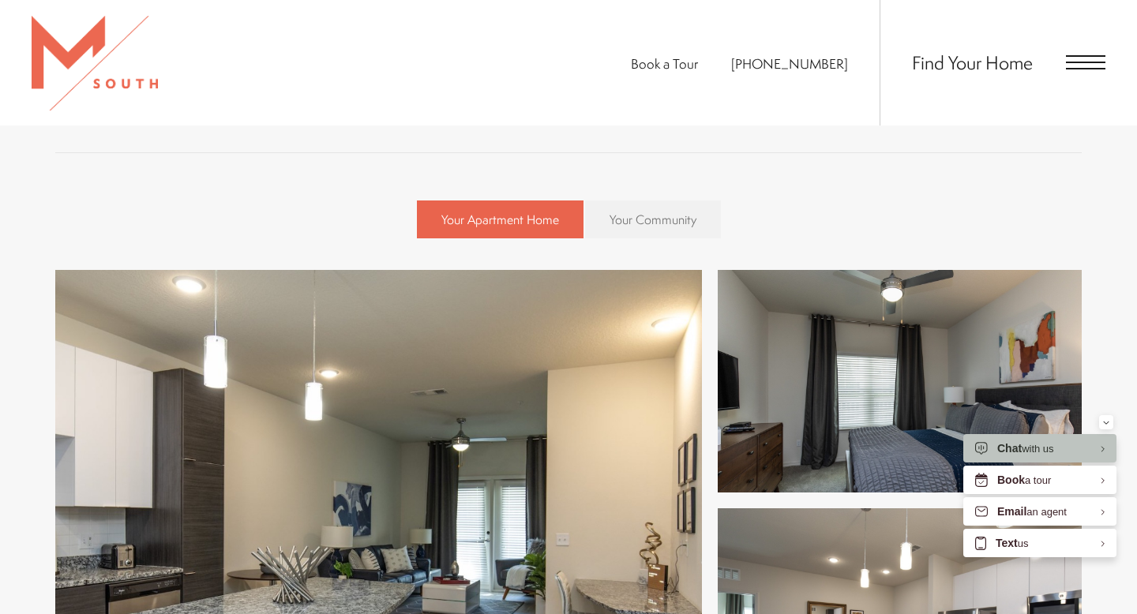
click at [643, 218] on span "Your Community" at bounding box center [652, 219] width 87 height 17
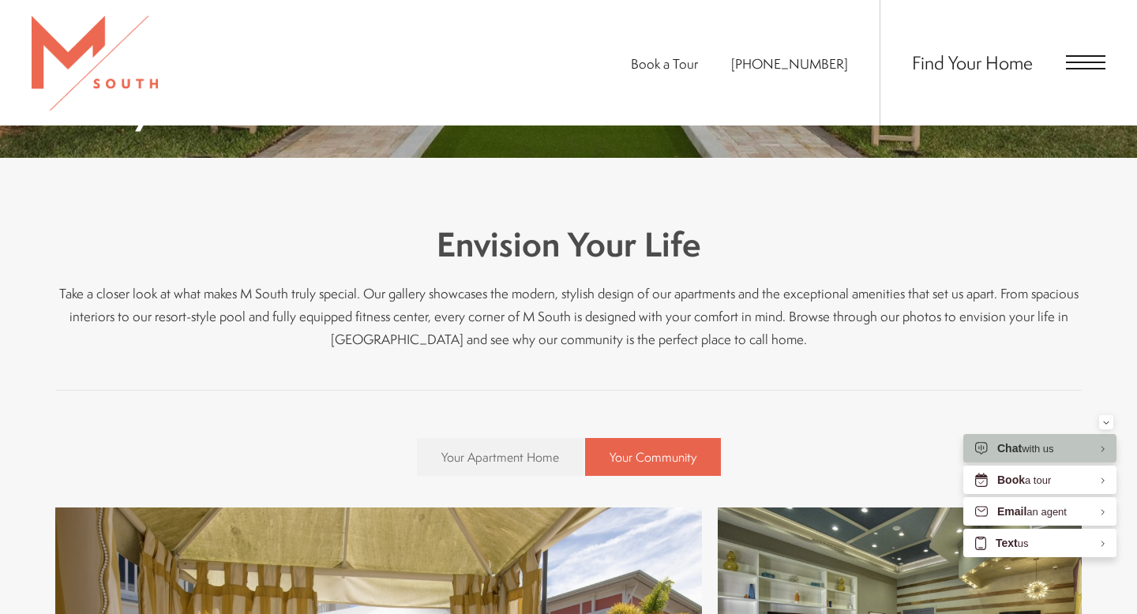
scroll to position [0, 0]
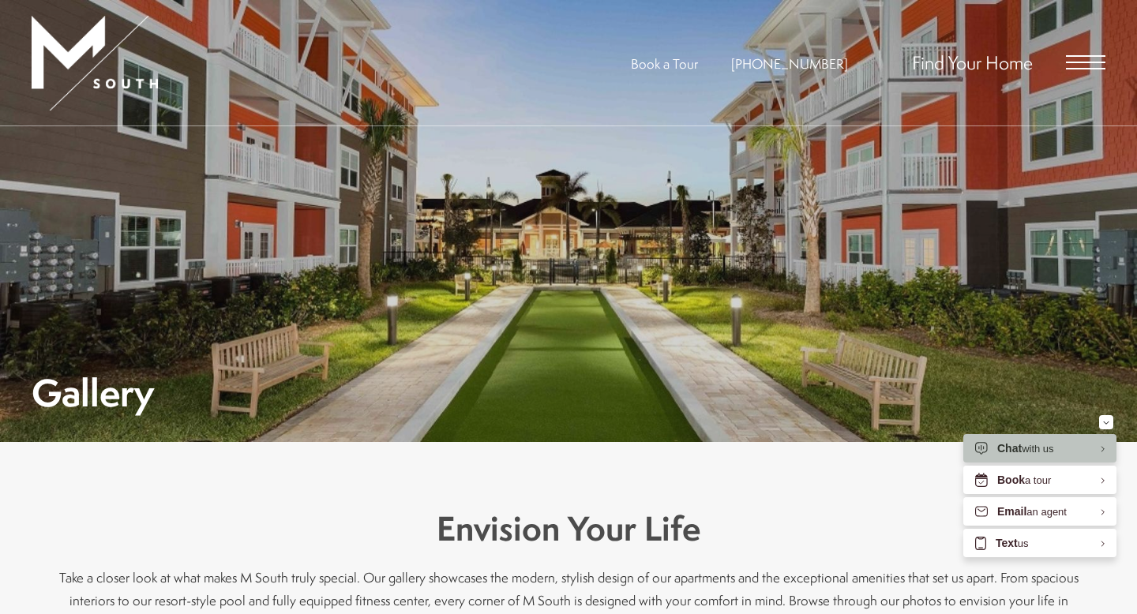
click at [1090, 62] on span "Open Menu" at bounding box center [1085, 63] width 39 height 2
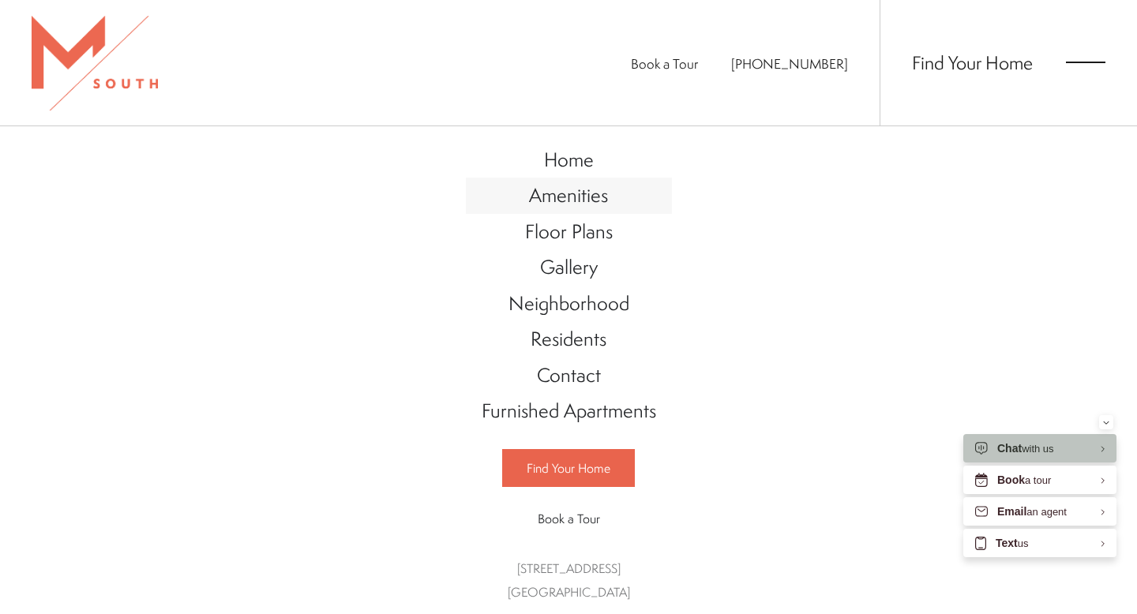
click at [561, 197] on span "Amenities" at bounding box center [568, 195] width 79 height 27
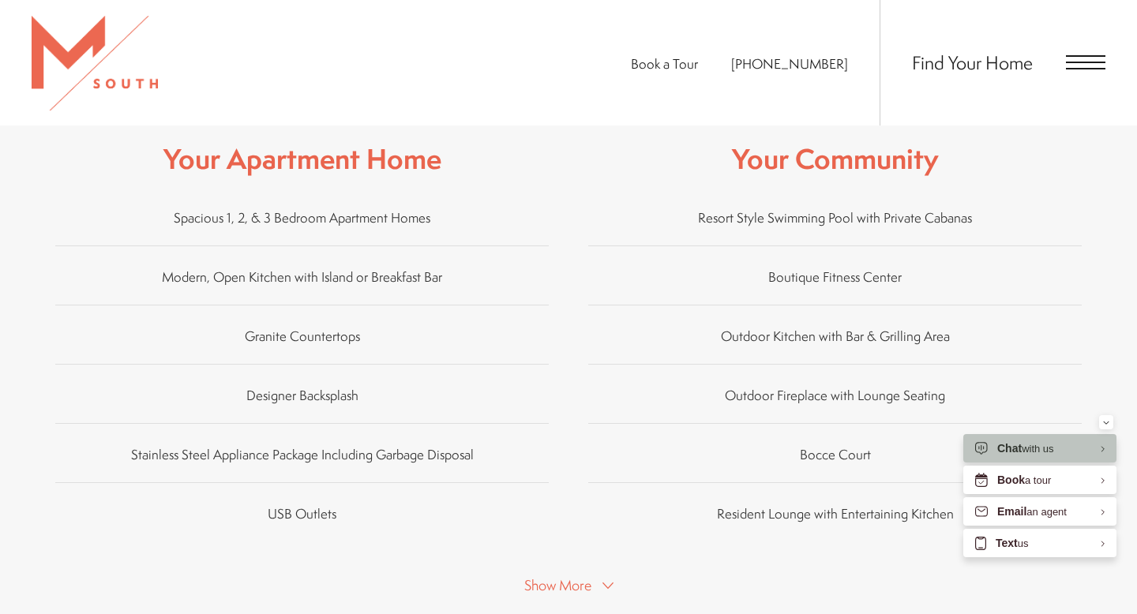
scroll to position [913, 0]
click at [591, 572] on div "Enhance Your Lifestyle At M South, we offer a range of exceptional amenities de…" at bounding box center [568, 94] width 1026 height 1130
click at [587, 575] on span "Show More" at bounding box center [557, 585] width 67 height 20
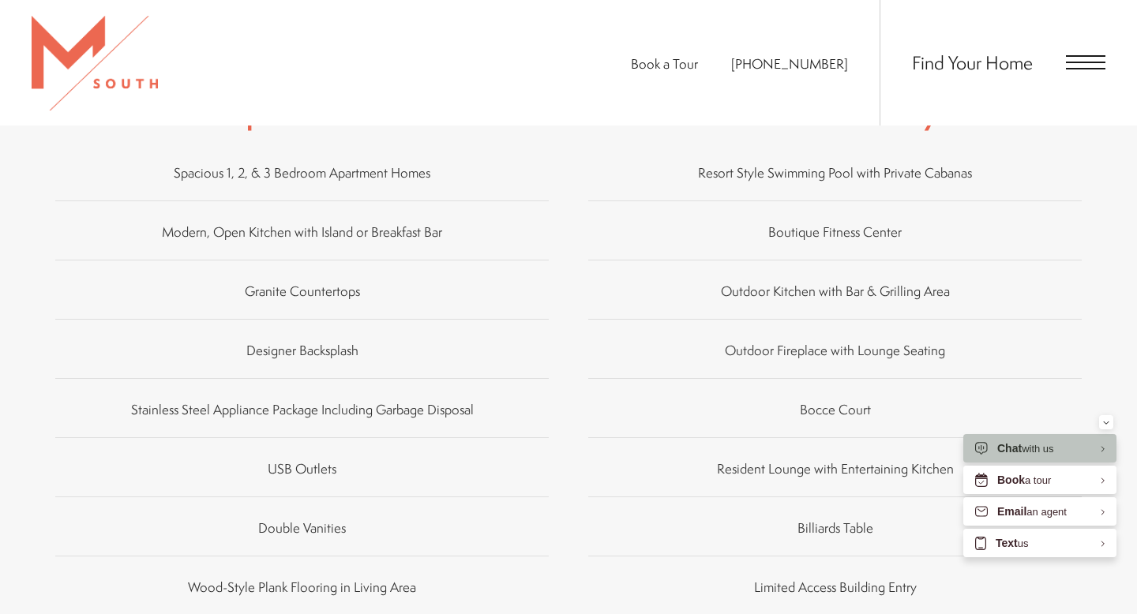
scroll to position [0, 0]
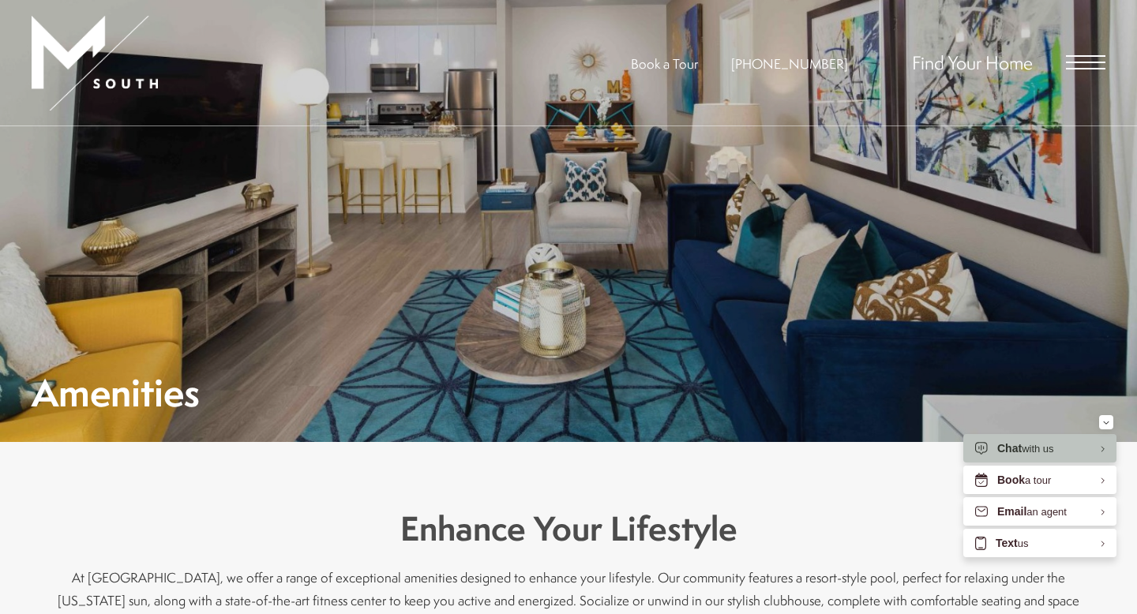
click at [1088, 55] on span "Open Menu" at bounding box center [1085, 56] width 39 height 2
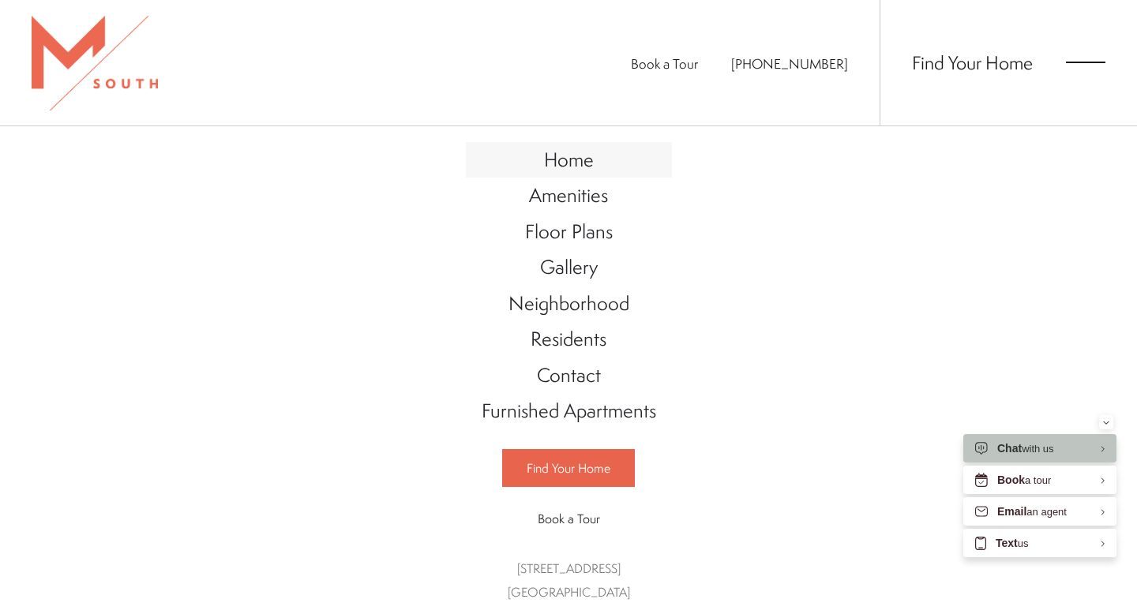
click at [572, 163] on span "Home" at bounding box center [569, 159] width 50 height 27
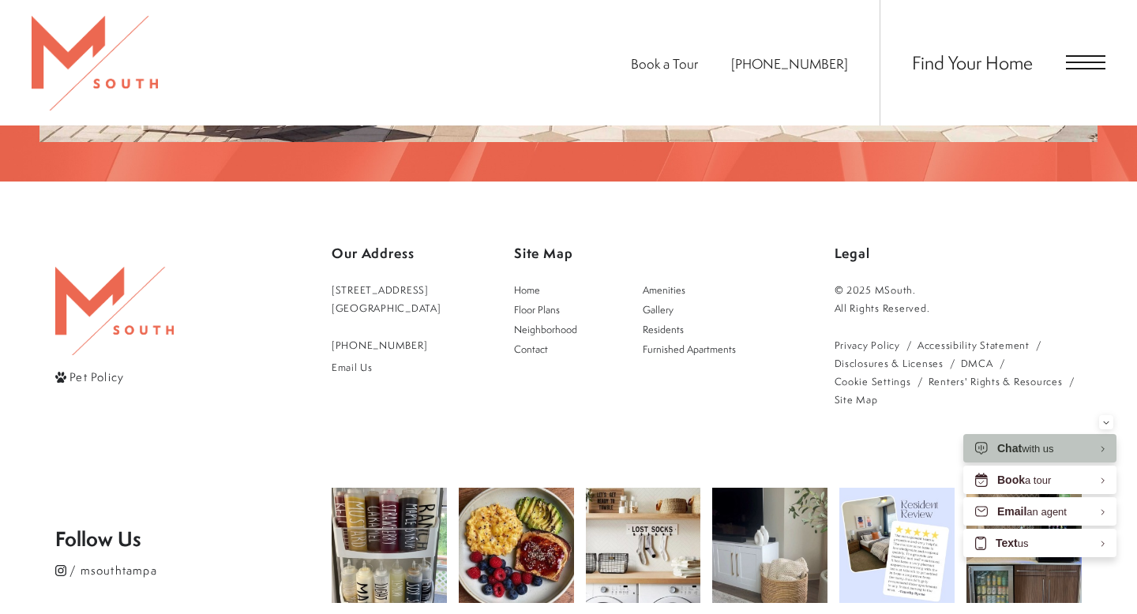
scroll to position [2893, 0]
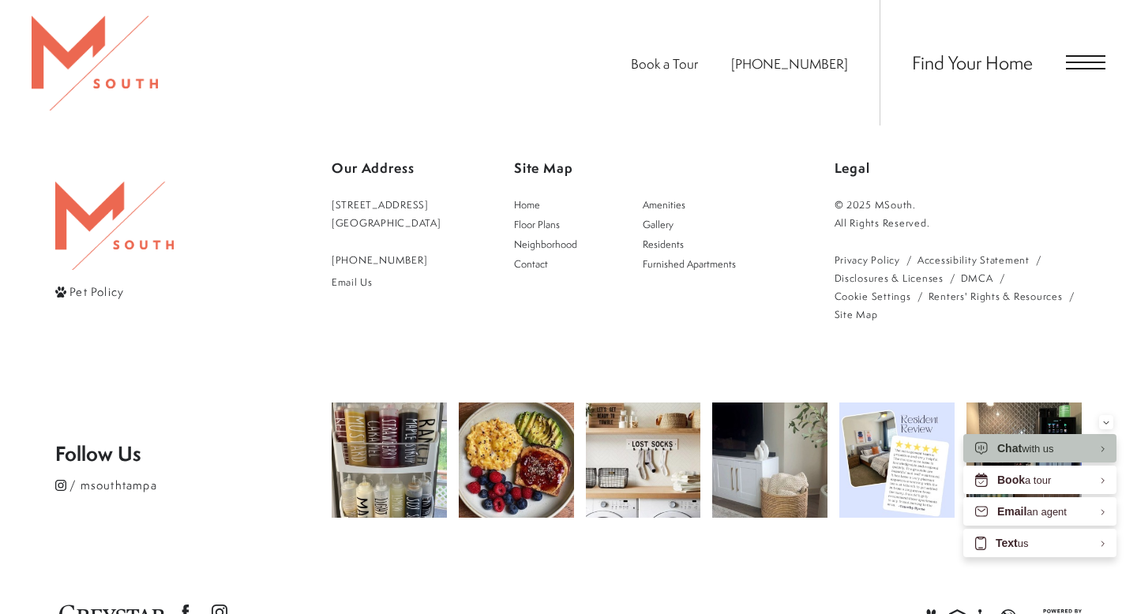
click at [520, 597] on div at bounding box center [759, 615] width 645 height 37
click at [1078, 62] on span "Open Menu" at bounding box center [1085, 63] width 39 height 2
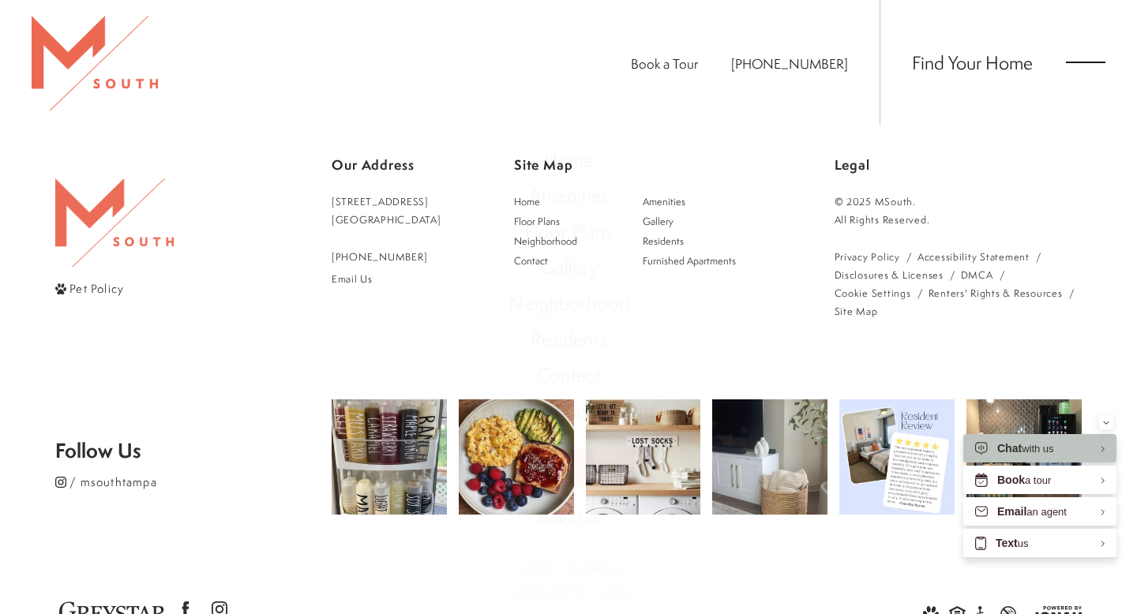
scroll to position [0, 0]
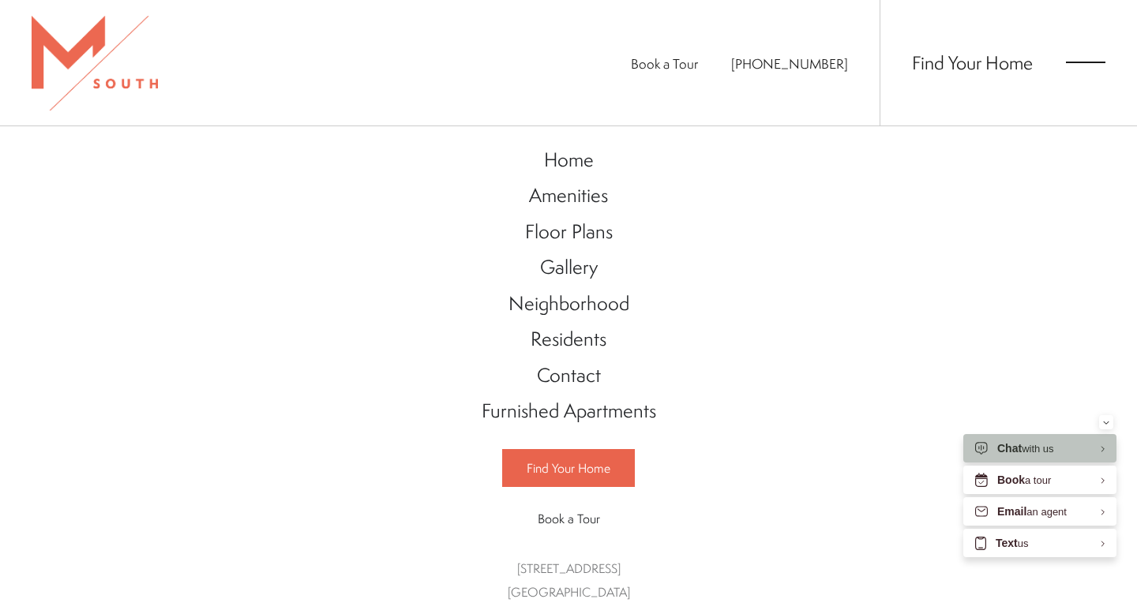
click at [810, 303] on div "Home Amenities Floor Plans Gallery Neighborhood Residents Contact" at bounding box center [568, 370] width 1137 height 488
click at [305, 414] on div "Home Amenities Floor Plans Gallery Neighborhood Residents Contact" at bounding box center [568, 370] width 1137 height 488
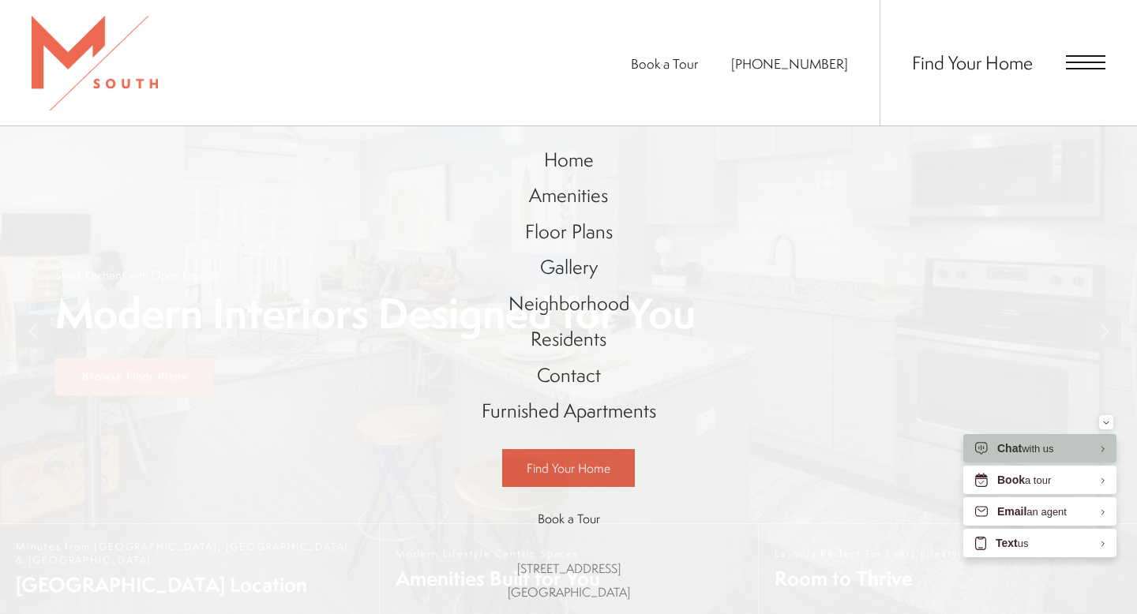
scroll to position [2675, 0]
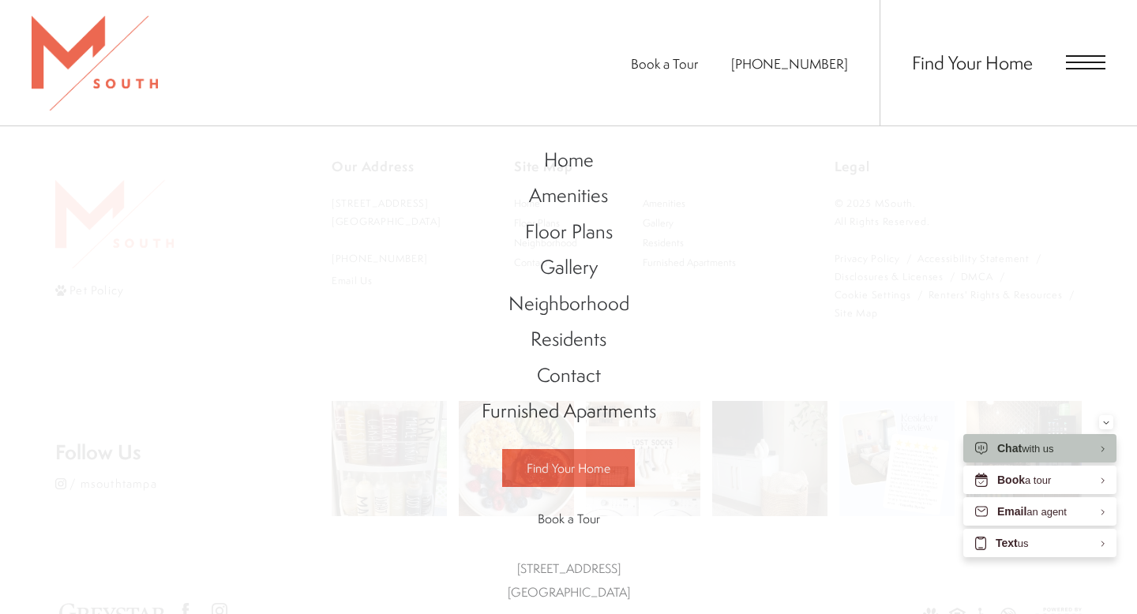
click at [118, 69] on img at bounding box center [95, 63] width 126 height 95
